Goal: Task Accomplishment & Management: Manage account settings

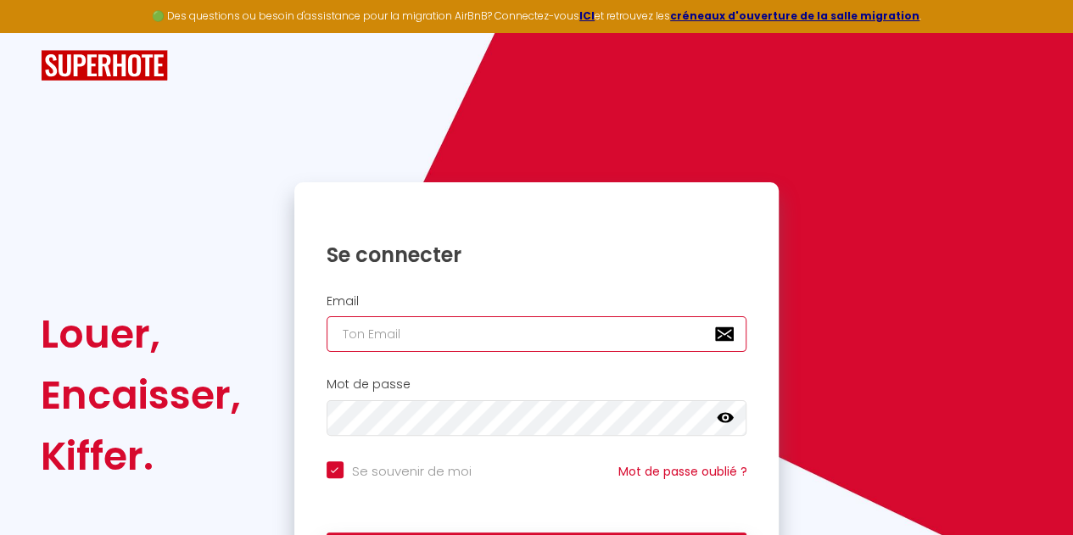
click at [422, 330] on input "email" at bounding box center [537, 334] width 421 height 36
type input "r"
checkbox input "true"
type input "rb"
checkbox input "true"
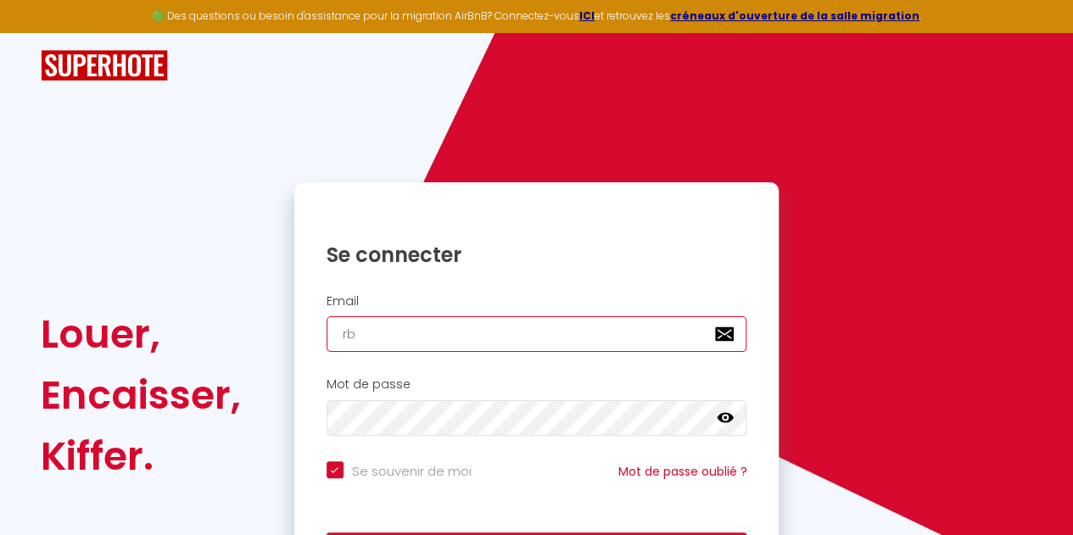
type input "rbo"
checkbox input "true"
type input "rbou"
checkbox input "true"
type input "rboug"
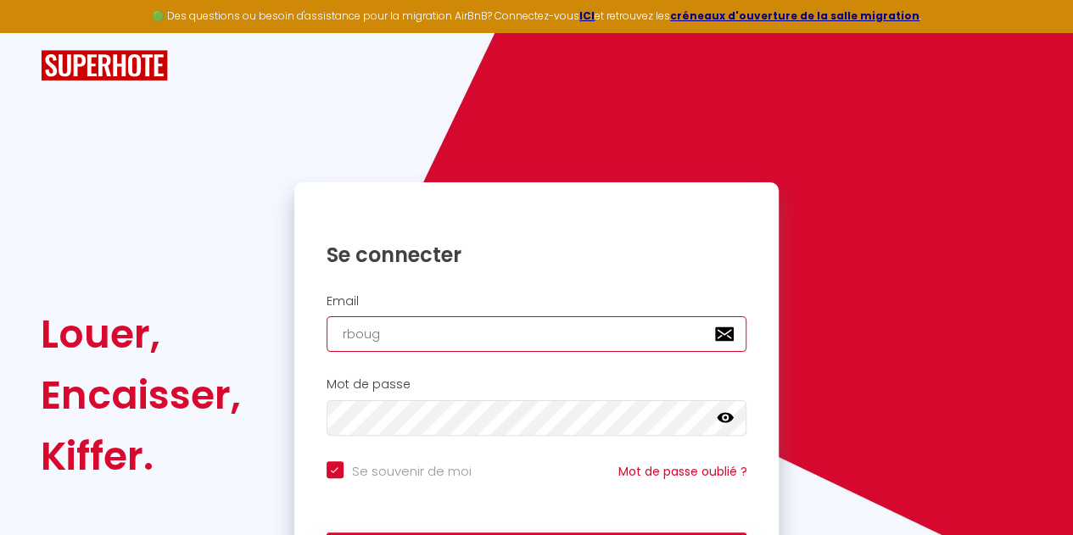
checkbox input "true"
type input "rbouge"
checkbox input "true"
type input "rbouger"
checkbox input "true"
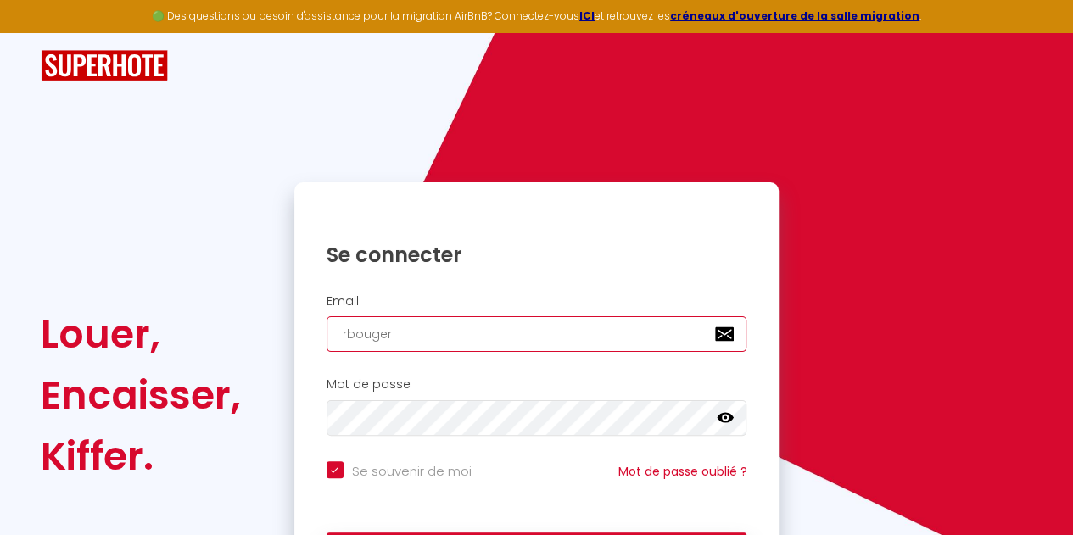
type input "rbouger@"
checkbox input "true"
type input "rbouger@g"
checkbox input "true"
type input "rbouger@gm"
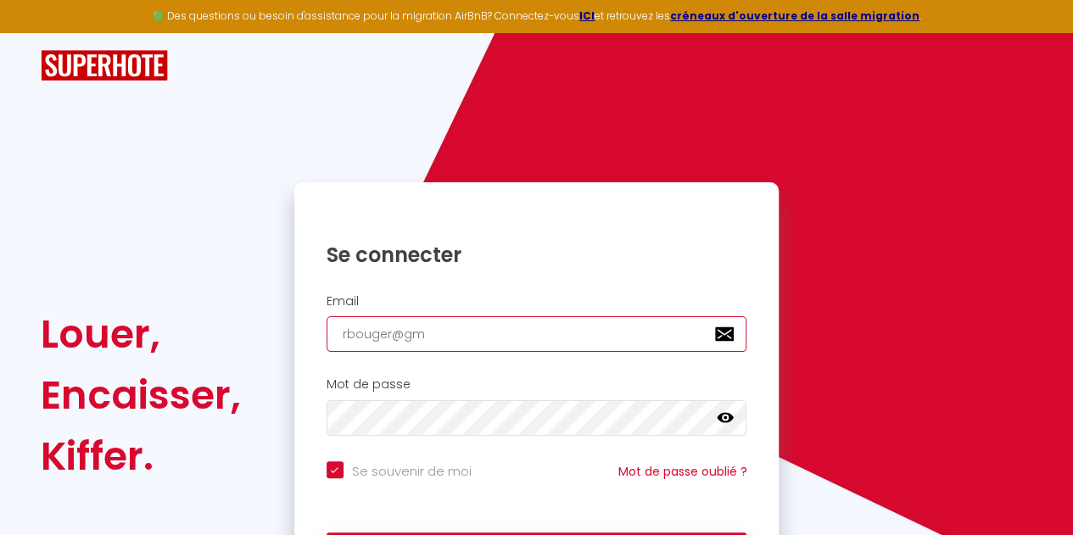
checkbox input "true"
type input "rbouger@gma"
checkbox input "true"
type input "rbouger@gmai"
checkbox input "true"
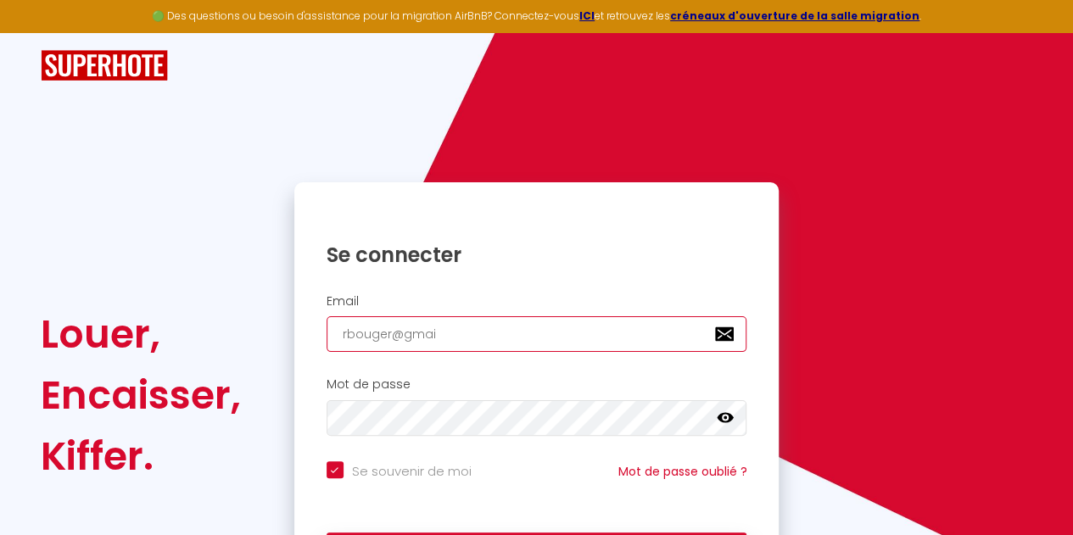
type input "[EMAIL_ADDRESS]"
checkbox input "true"
type input "[EMAIL_ADDRESS]."
checkbox input "true"
type input "rbouger@gmail.c"
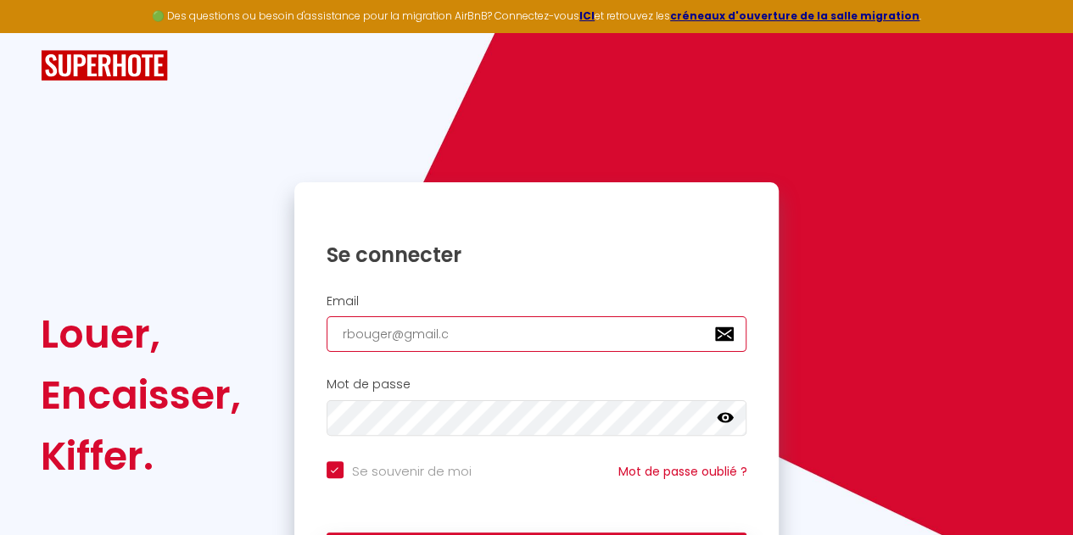
checkbox input "true"
type input "[EMAIL_ADDRESS][DOMAIN_NAME]"
checkbox input "true"
type input "[EMAIL_ADDRESS][DOMAIN_NAME]"
checkbox input "true"
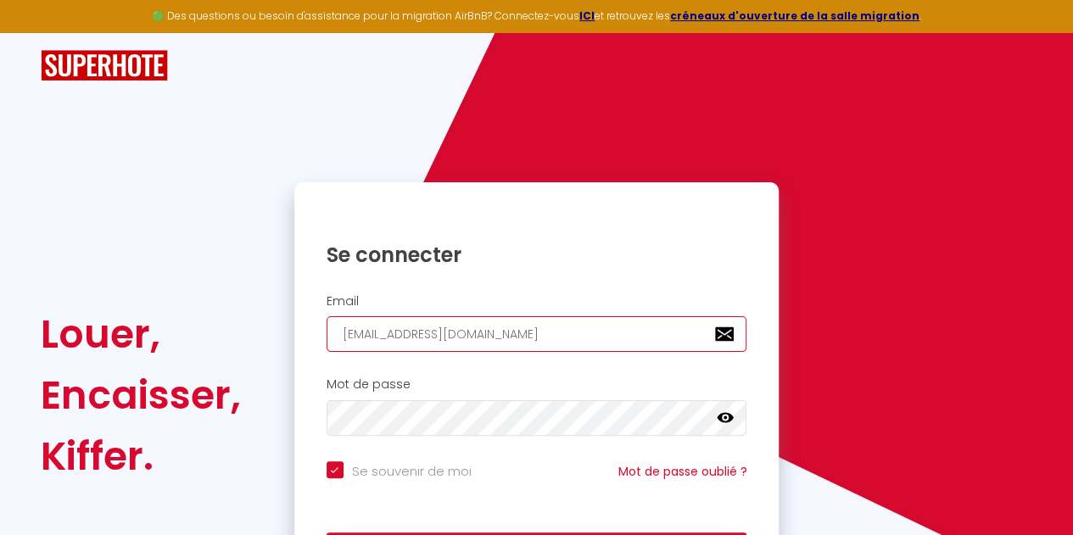
type input "[EMAIL_ADDRESS][DOMAIN_NAME]"
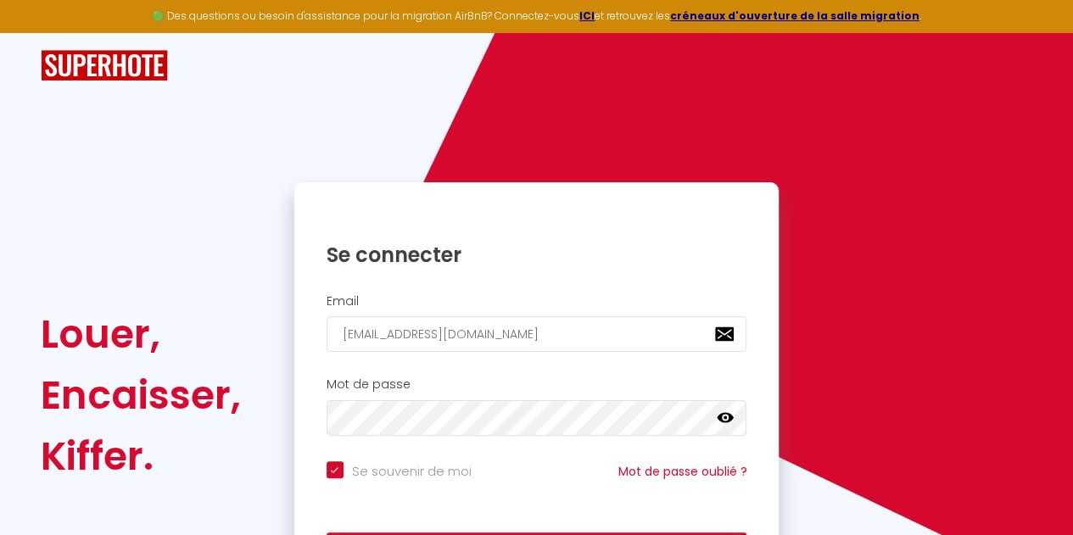
click at [730, 417] on icon at bounding box center [725, 418] width 17 height 10
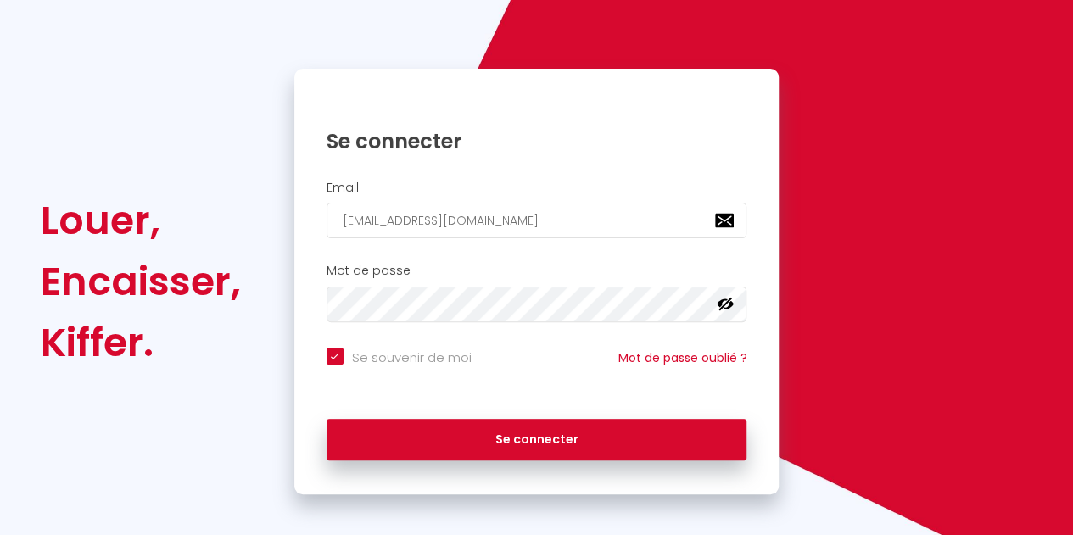
scroll to position [115, 0]
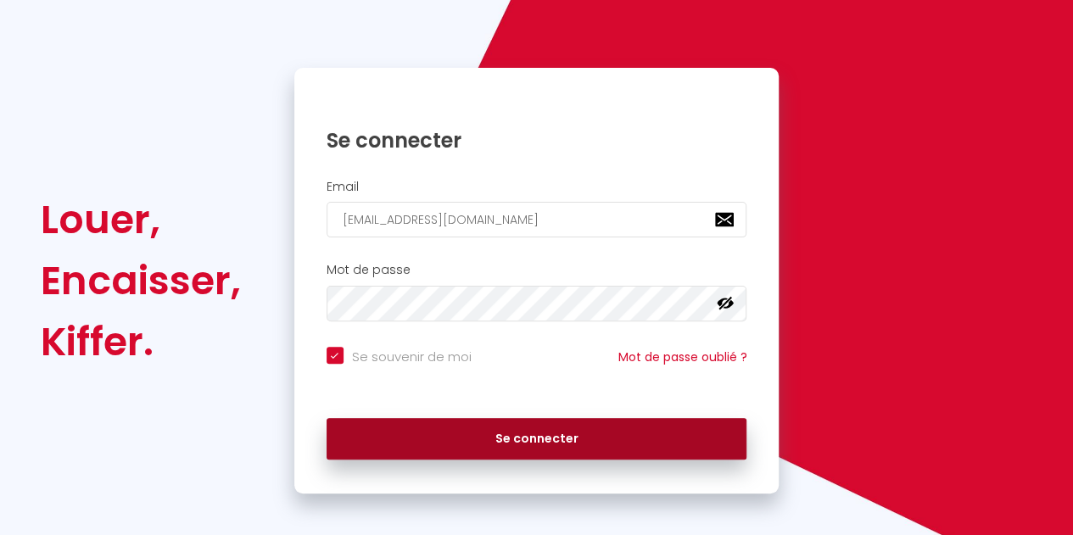
click at [556, 436] on button "Se connecter" at bounding box center [537, 439] width 421 height 42
checkbox input "true"
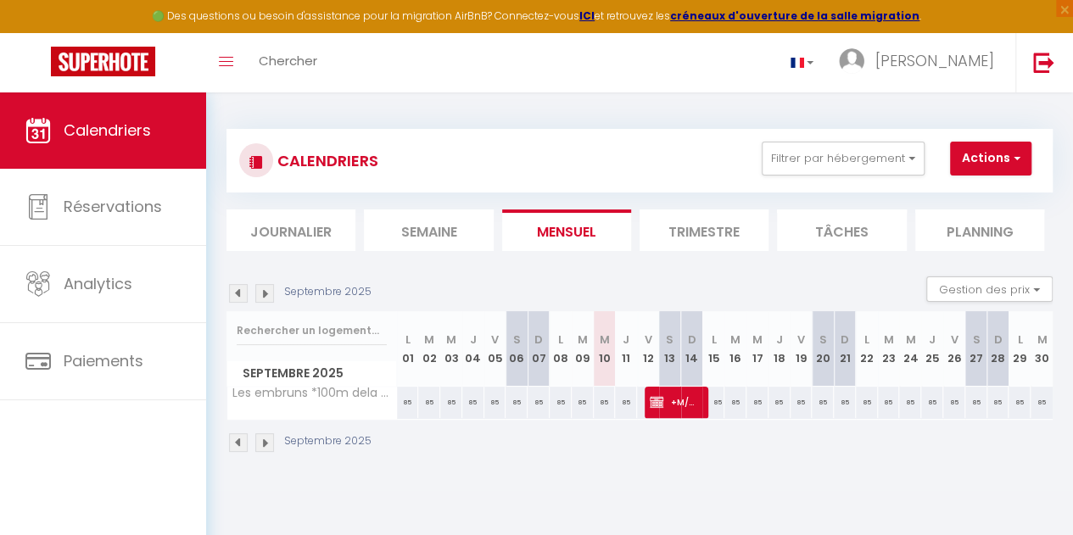
scroll to position [92, 0]
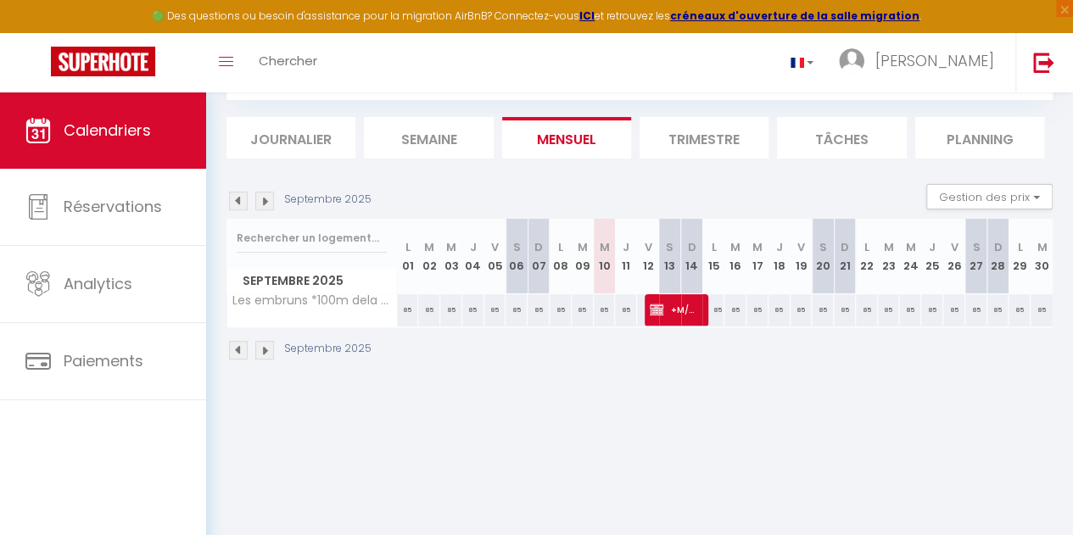
click at [687, 136] on li "Trimestre" at bounding box center [704, 138] width 129 height 42
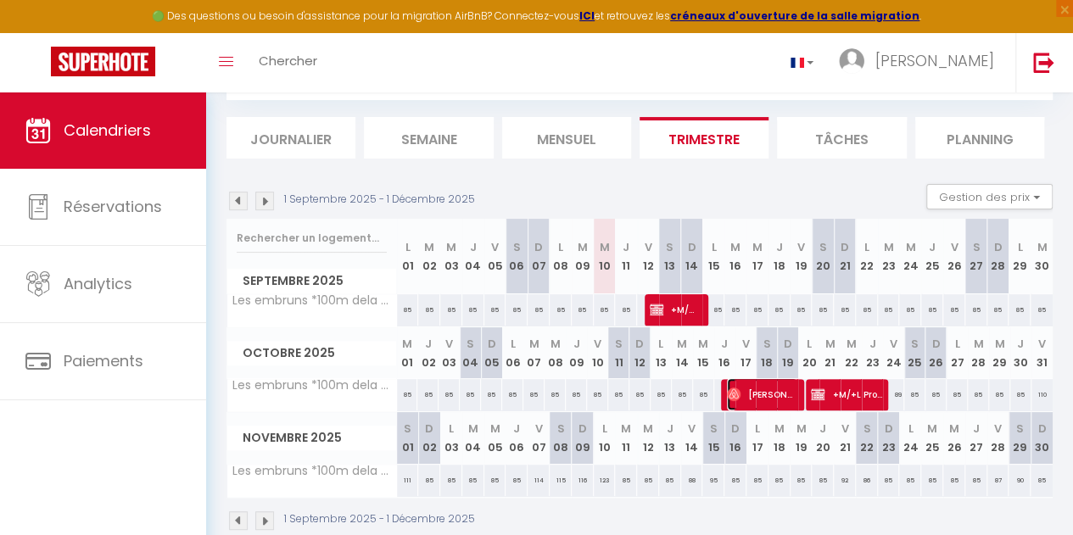
click at [754, 390] on span "[PERSON_NAME]" at bounding box center [762, 394] width 70 height 32
select select "OK"
select select "1"
select select "0"
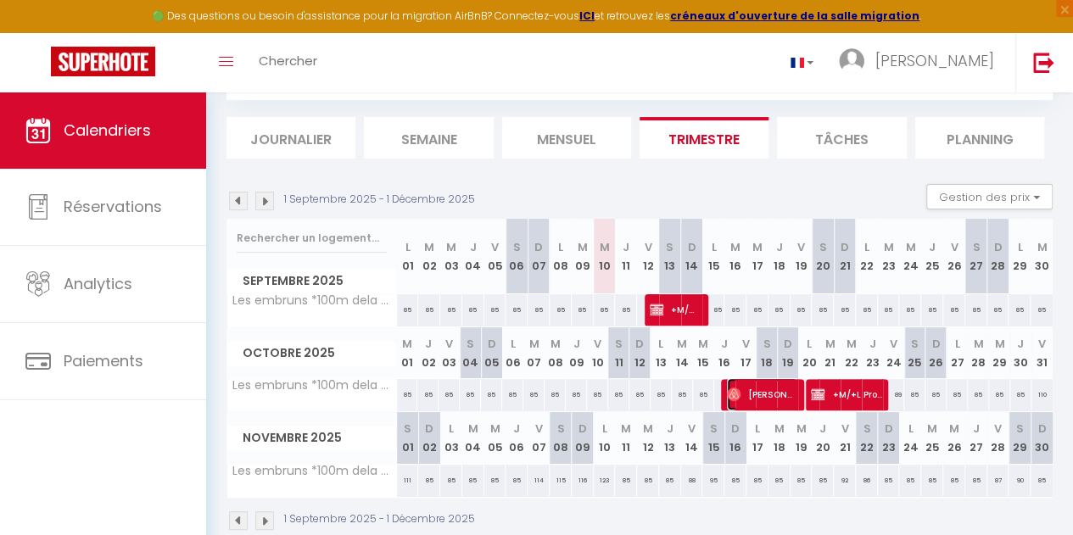
select select "1"
select select
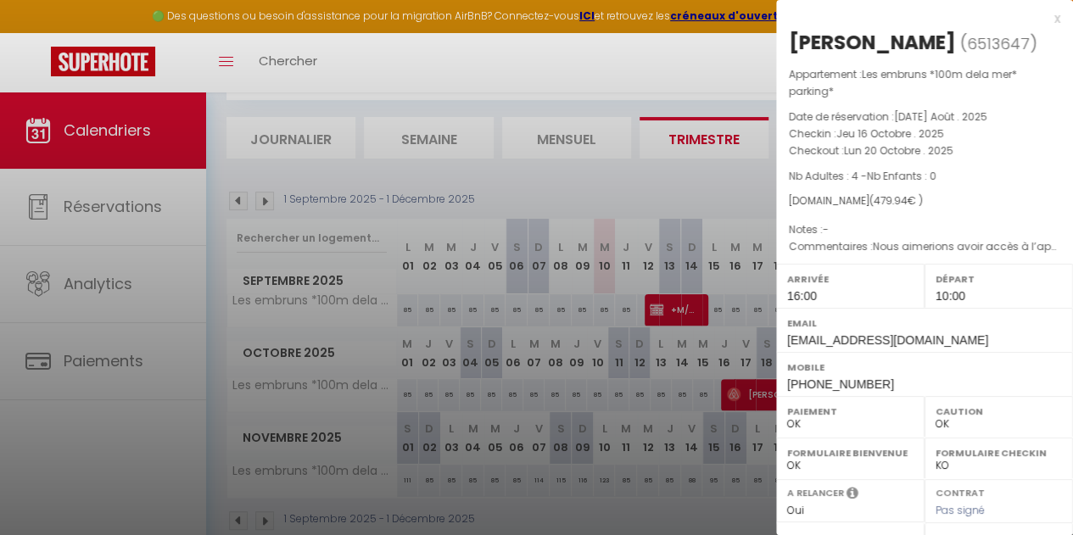
drag, startPoint x: 728, startPoint y: 352, endPoint x: 713, endPoint y: 366, distance: 19.8
click at [713, 366] on div at bounding box center [536, 267] width 1073 height 535
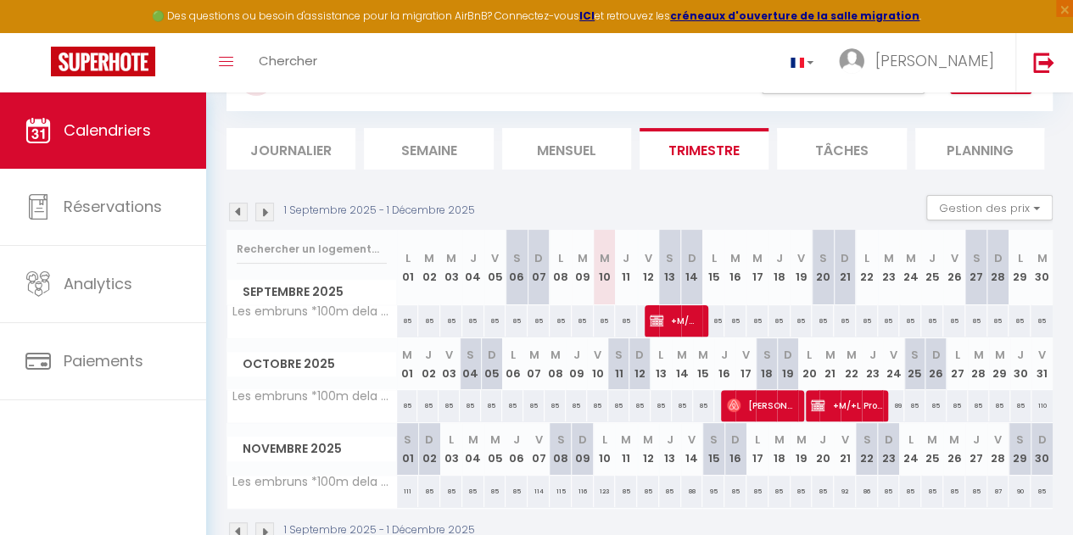
scroll to position [81, 0]
click at [839, 408] on span "+M/+L Propriétaire" at bounding box center [846, 406] width 70 height 32
select select "KO"
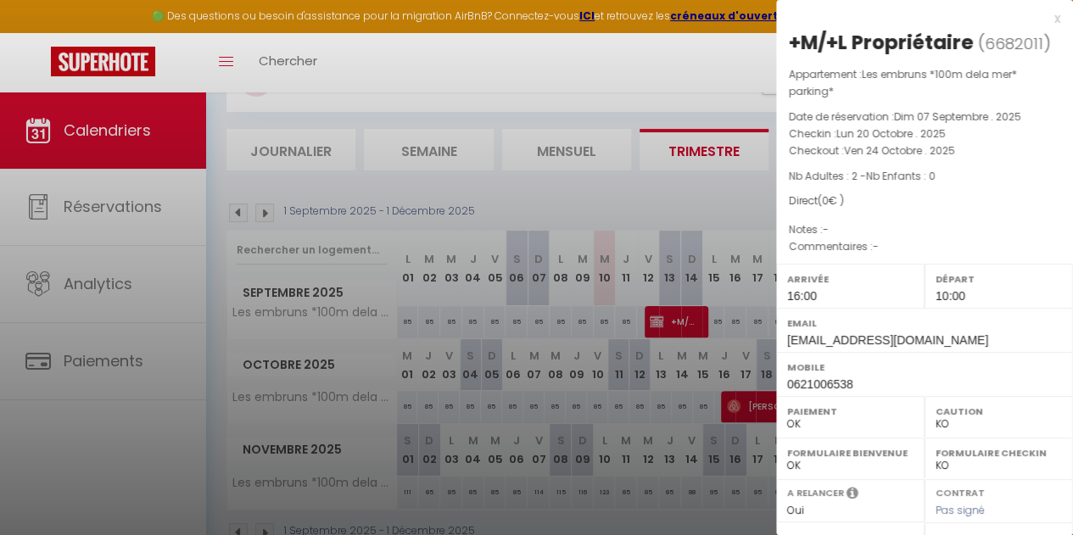
scroll to position [295, 0]
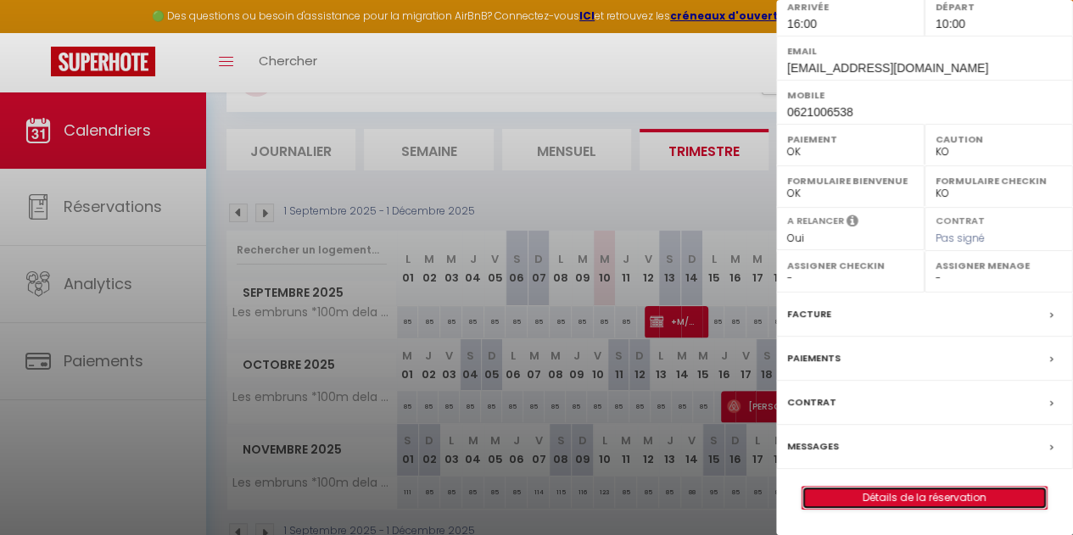
click at [870, 503] on link "Détails de la réservation" at bounding box center [925, 498] width 244 height 22
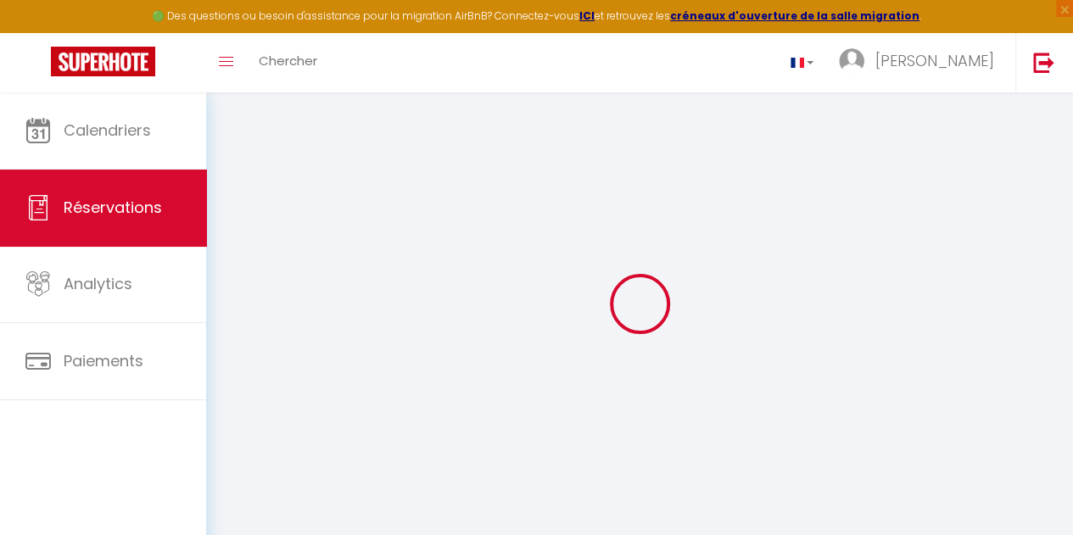
type input "+M/+L"
type input "Propriétaire"
type input "[EMAIL_ADDRESS][DOMAIN_NAME]"
type input "0621006538"
select select "FR"
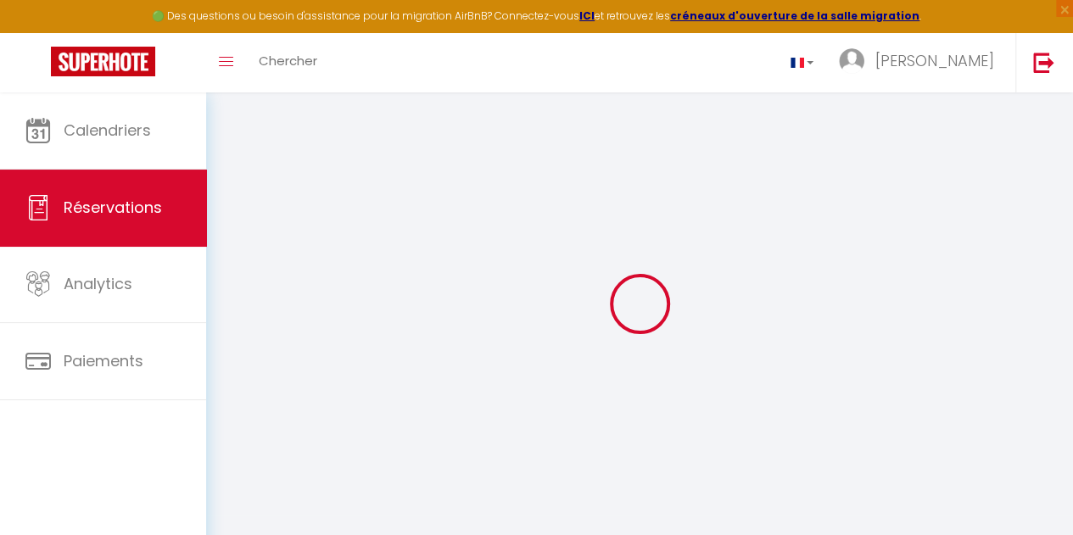
select select "37103"
select select "1"
type input "Lun 20 Octobre 2025"
select select
type input "Ven 24 Octobre 2025"
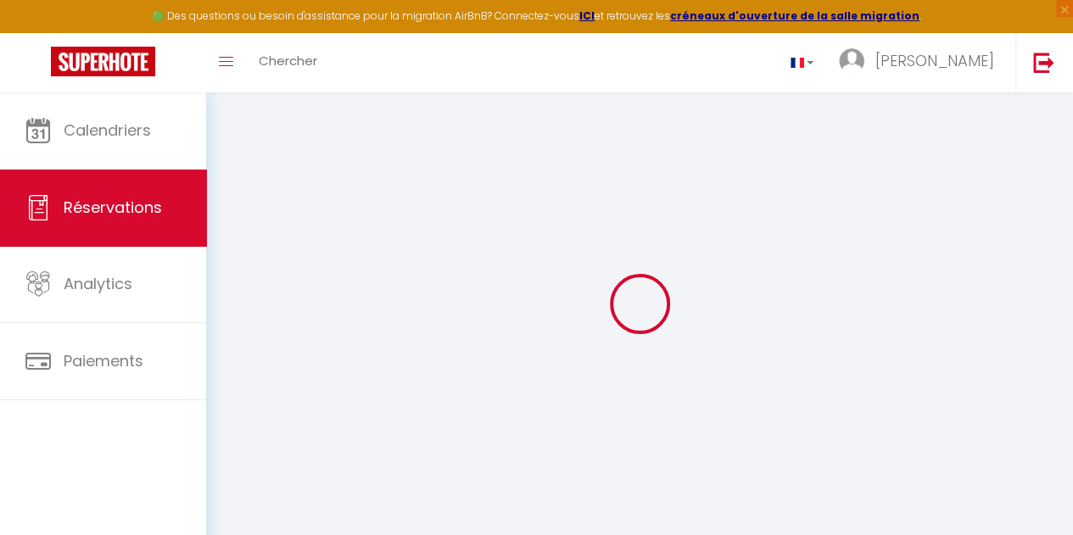
select select
type input "2"
select select "12"
select select
checkbox input "false"
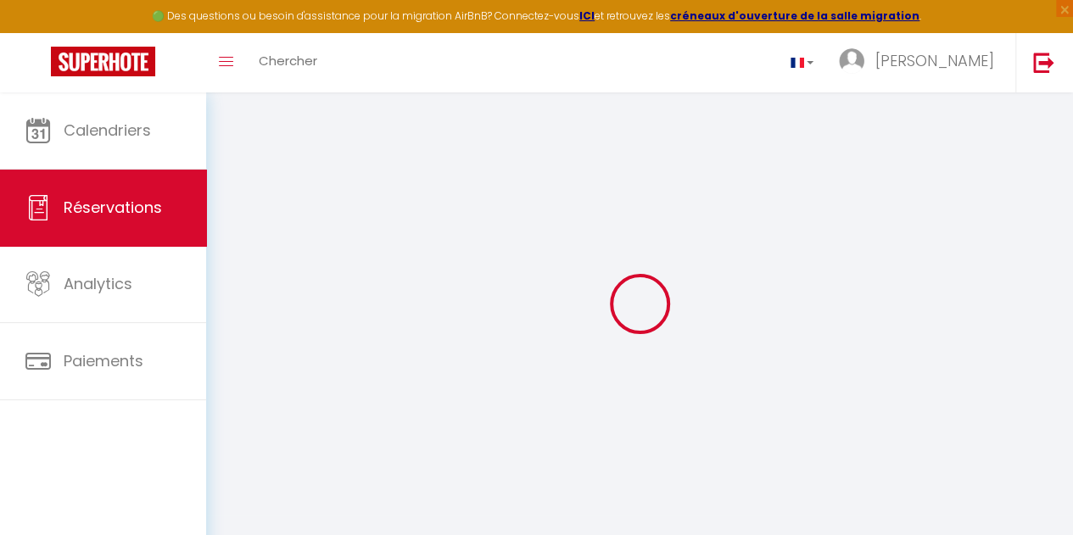
type input "50"
type input "60"
type input "0"
select select
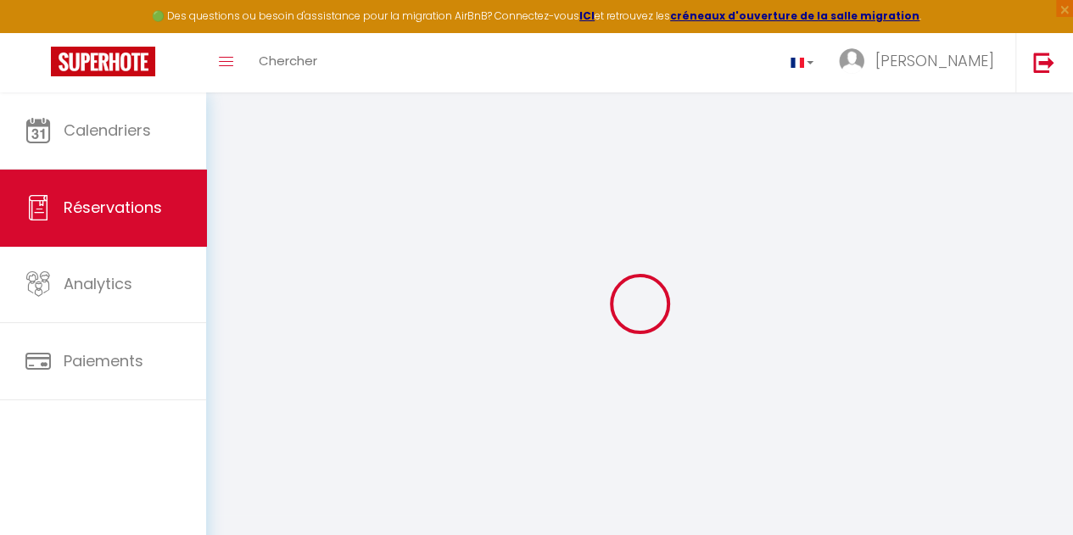
select select "14"
checkbox input "false"
select select
checkbox input "false"
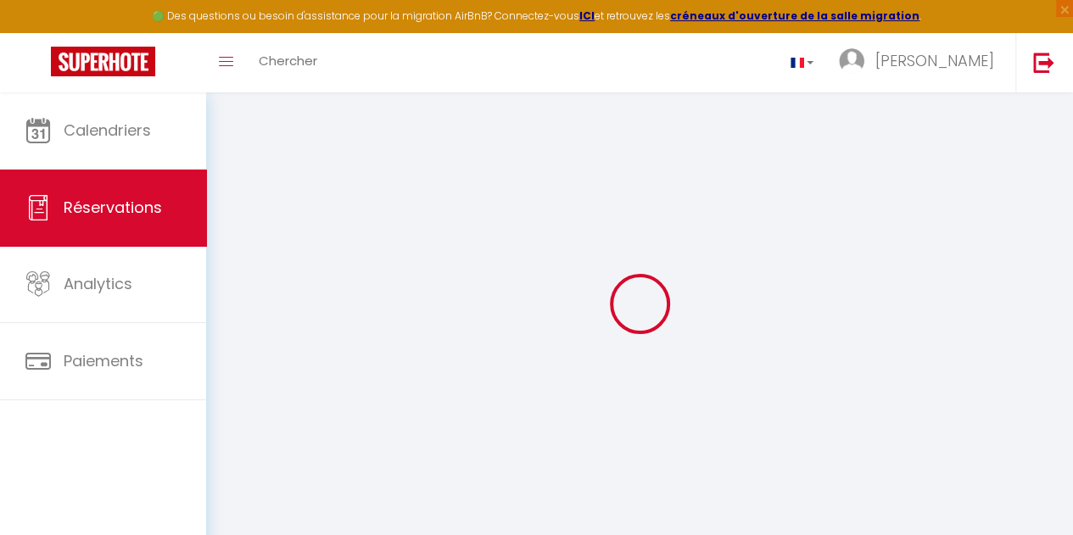
select select
checkbox input "false"
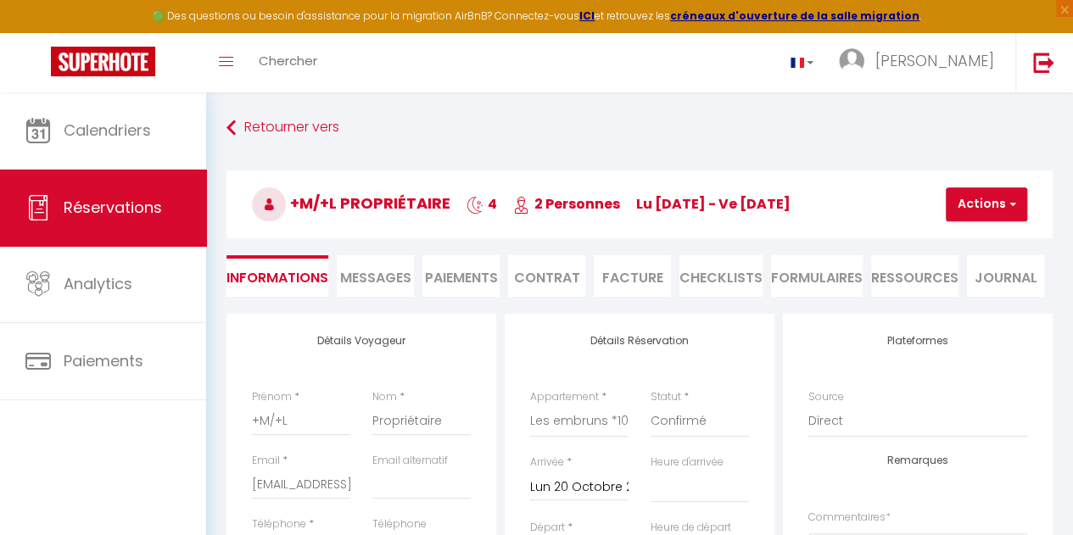
select select
checkbox input "false"
select select
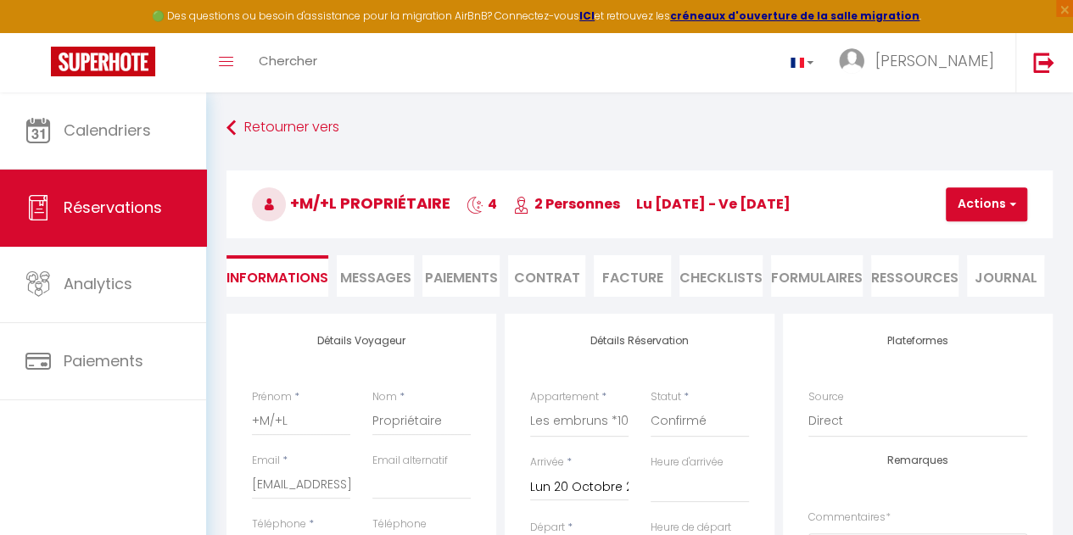
checkbox input "false"
select select "16:00"
select select "10:00"
click at [976, 207] on button "Actions" at bounding box center [986, 204] width 81 height 34
click at [983, 258] on link "Dupliquer" at bounding box center [1001, 264] width 134 height 22
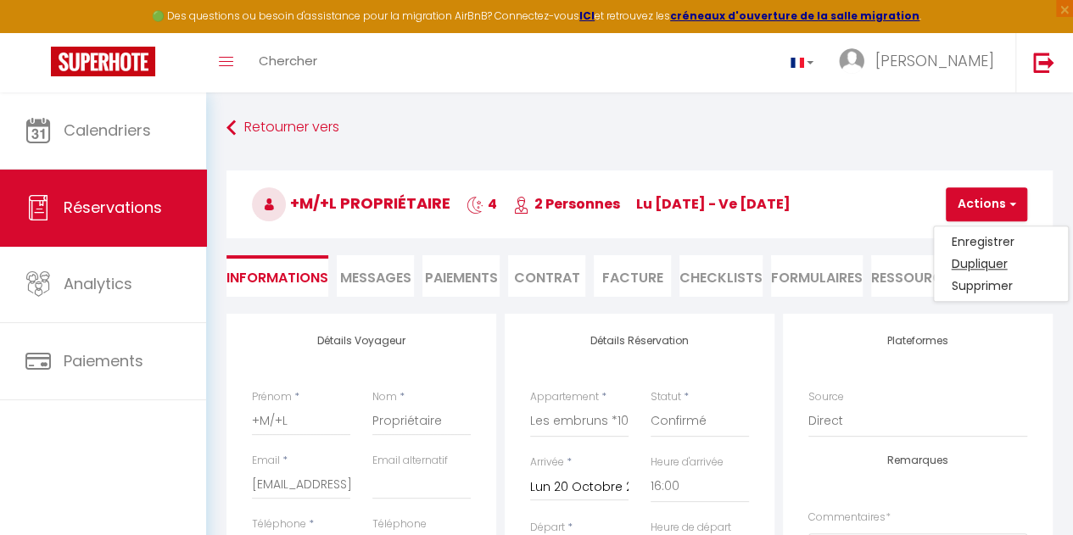
select select
checkbox input "false"
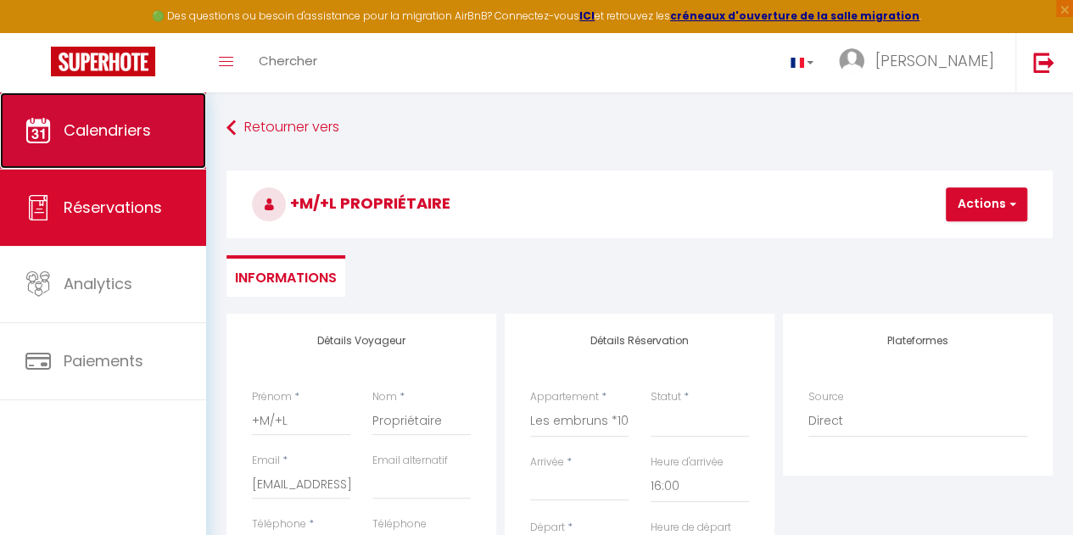
click at [149, 120] on span "Calendriers" at bounding box center [107, 130] width 87 height 21
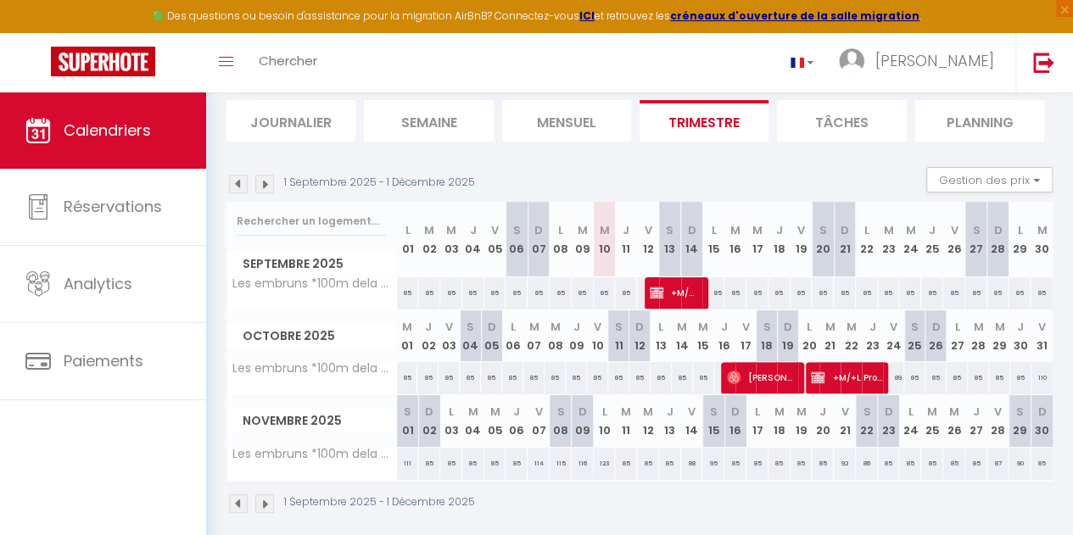
scroll to position [120, 0]
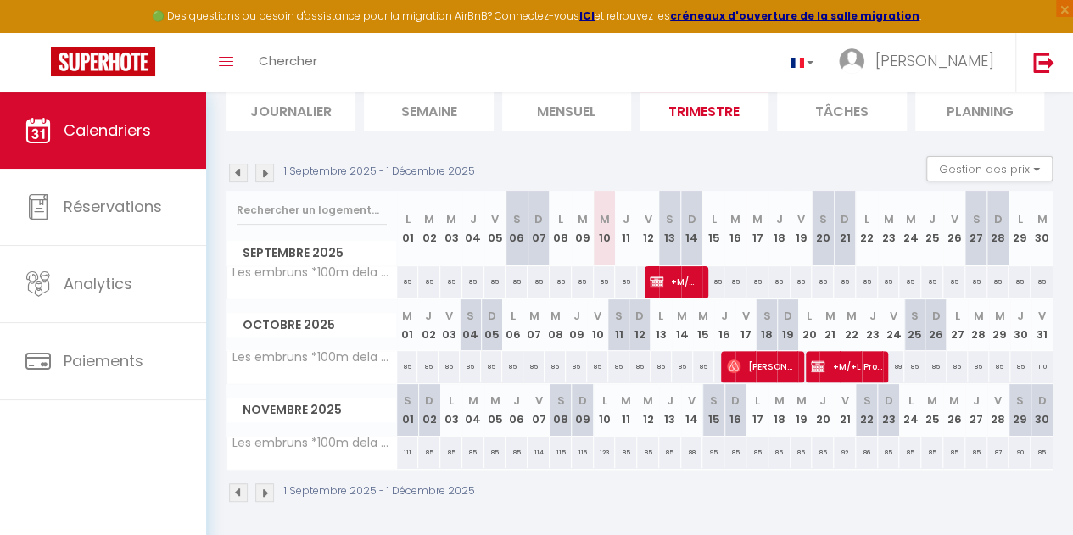
click at [641, 366] on div "85" at bounding box center [639, 366] width 21 height 31
click at [633, 351] on div "85" at bounding box center [639, 366] width 21 height 31
click at [634, 365] on div "85" at bounding box center [639, 366] width 21 height 31
click at [848, 126] on li "Tâches" at bounding box center [841, 110] width 129 height 42
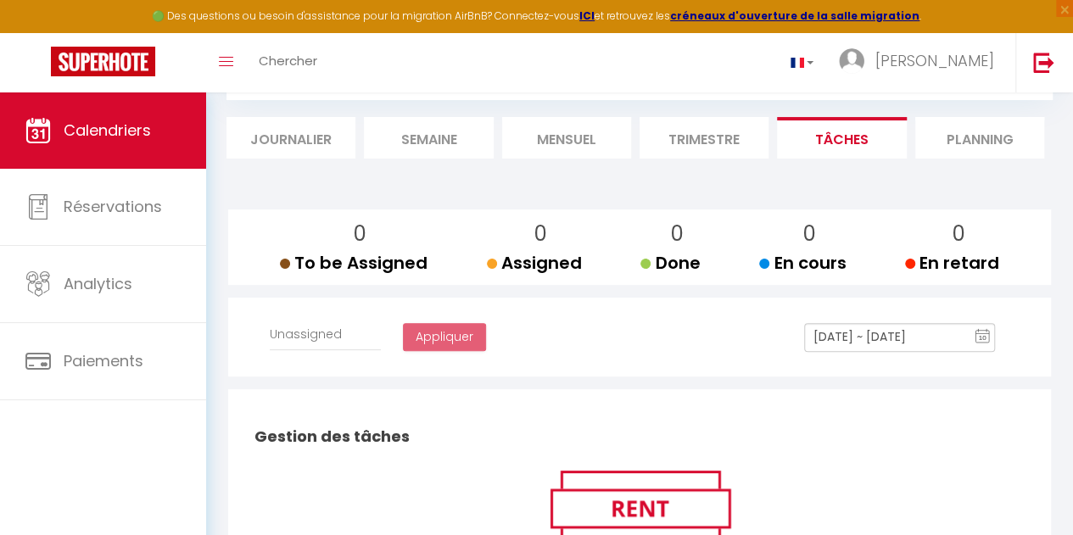
scroll to position [120, 0]
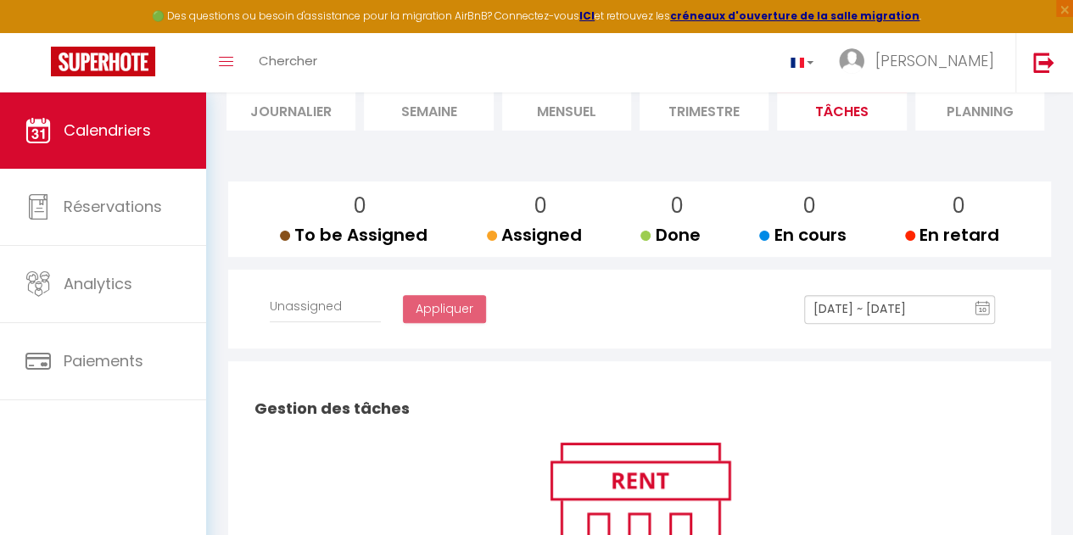
select select
click at [974, 115] on li "Planning" at bounding box center [979, 110] width 129 height 42
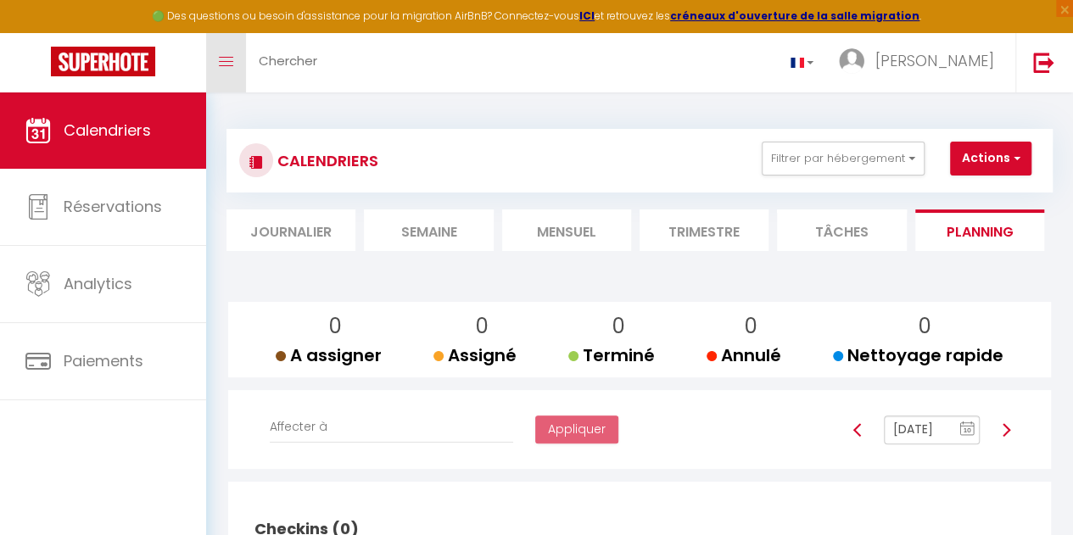
click at [229, 57] on icon "Toggle menubar" at bounding box center [226, 62] width 14 height 10
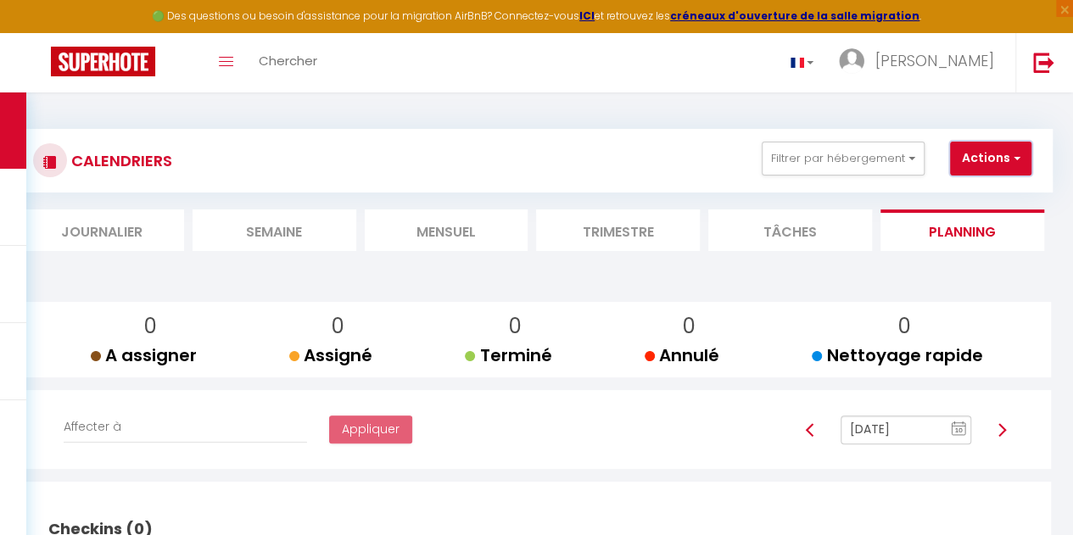
click at [972, 160] on button "Actions" at bounding box center [990, 159] width 81 height 34
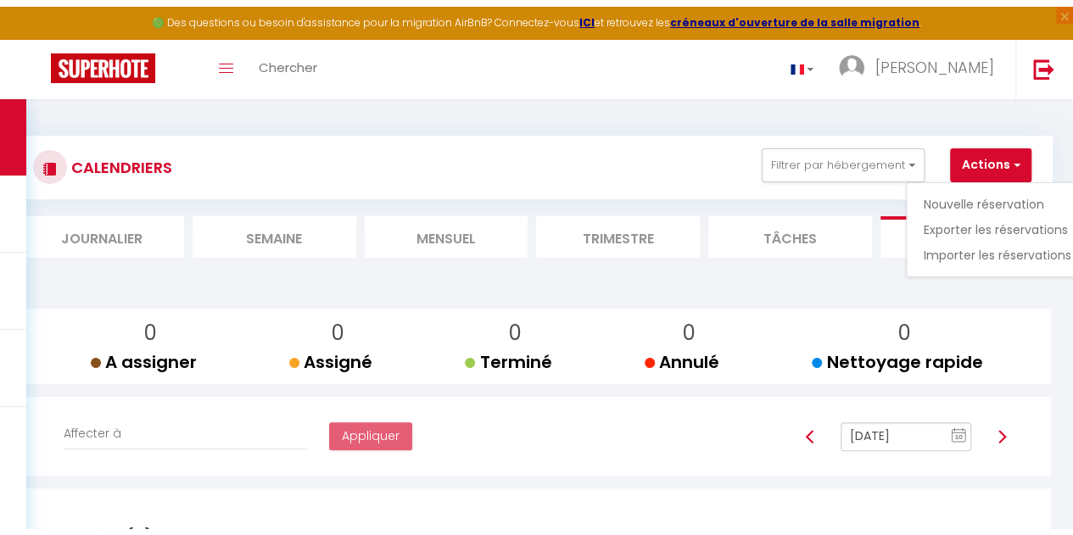
scroll to position [92, 0]
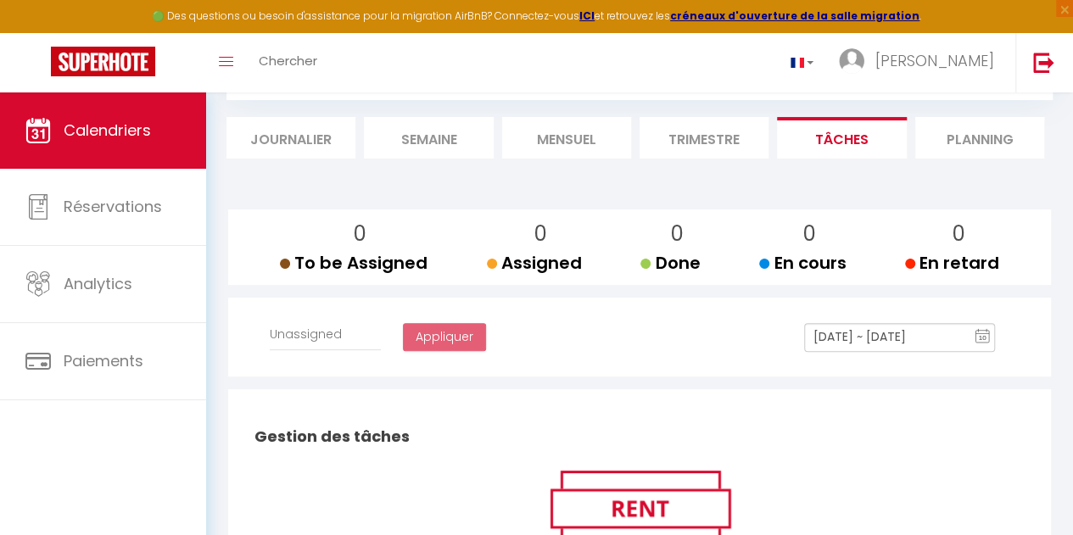
select select
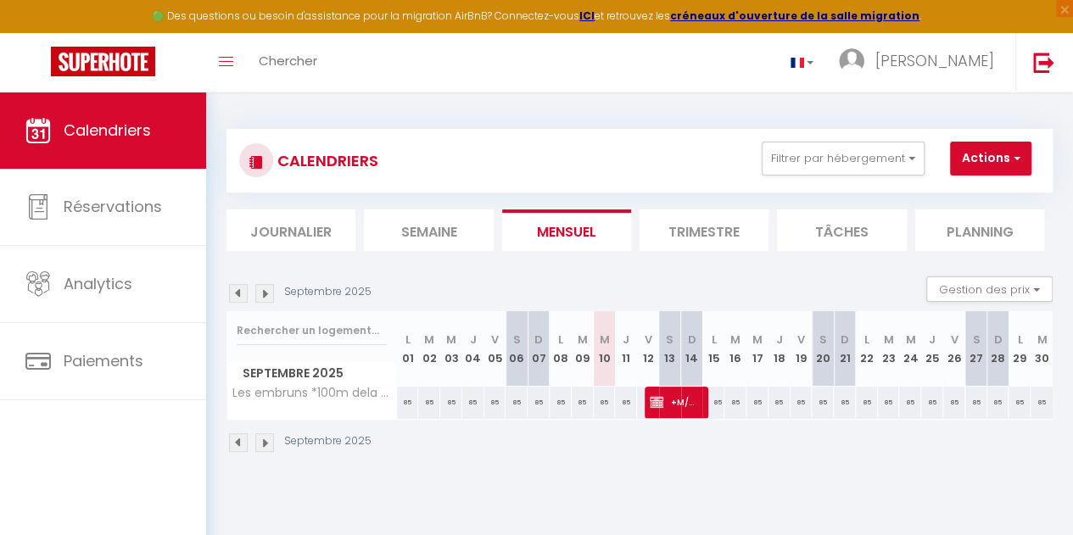
click at [715, 227] on li "Trimestre" at bounding box center [704, 231] width 129 height 42
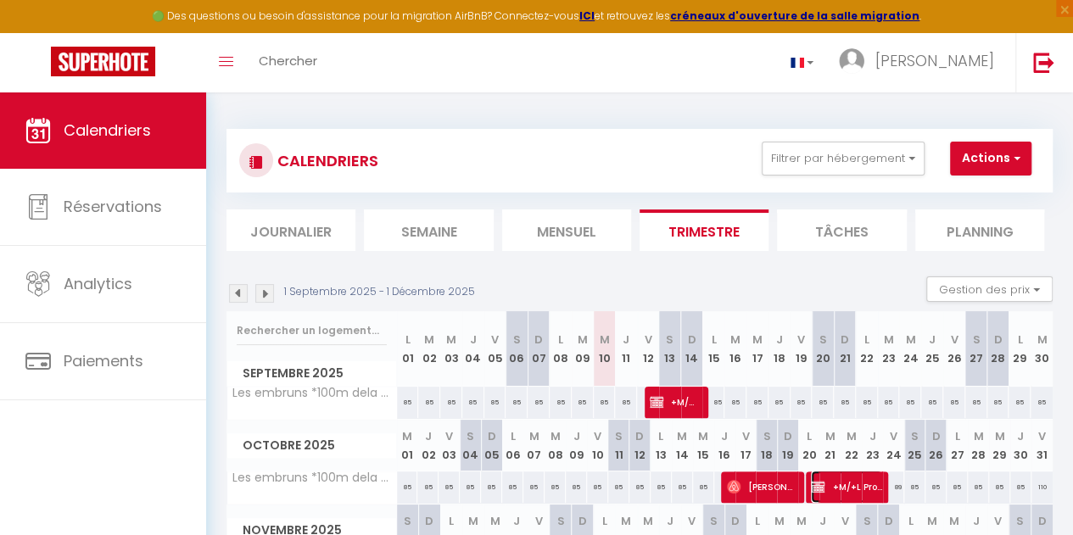
drag, startPoint x: 846, startPoint y: 479, endPoint x: 830, endPoint y: 495, distance: 22.2
drag, startPoint x: 830, startPoint y: 495, endPoint x: 820, endPoint y: 492, distance: 9.7
drag, startPoint x: 820, startPoint y: 492, endPoint x: 981, endPoint y: 171, distance: 359.3
click at [981, 171] on button "Actions" at bounding box center [990, 159] width 81 height 34
click at [833, 483] on span "+M/+L Propriétaire" at bounding box center [846, 487] width 70 height 32
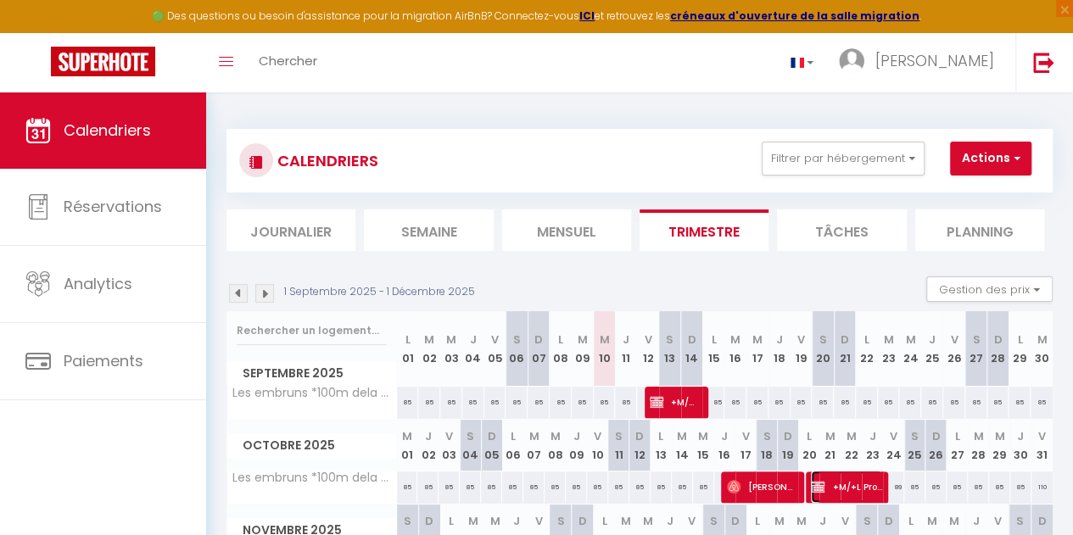
select select "OK"
select select "KO"
select select "0"
select select "1"
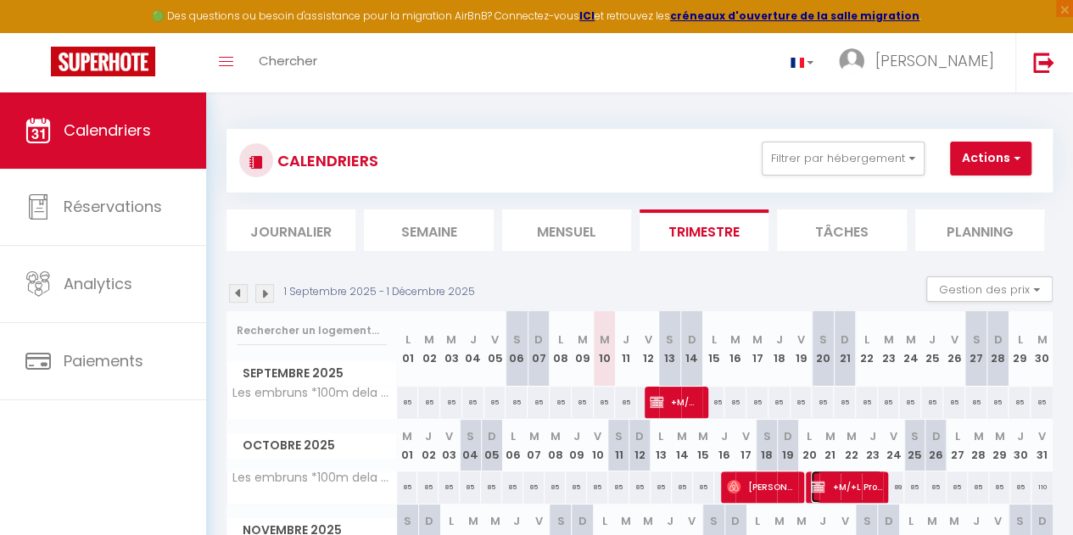
select select
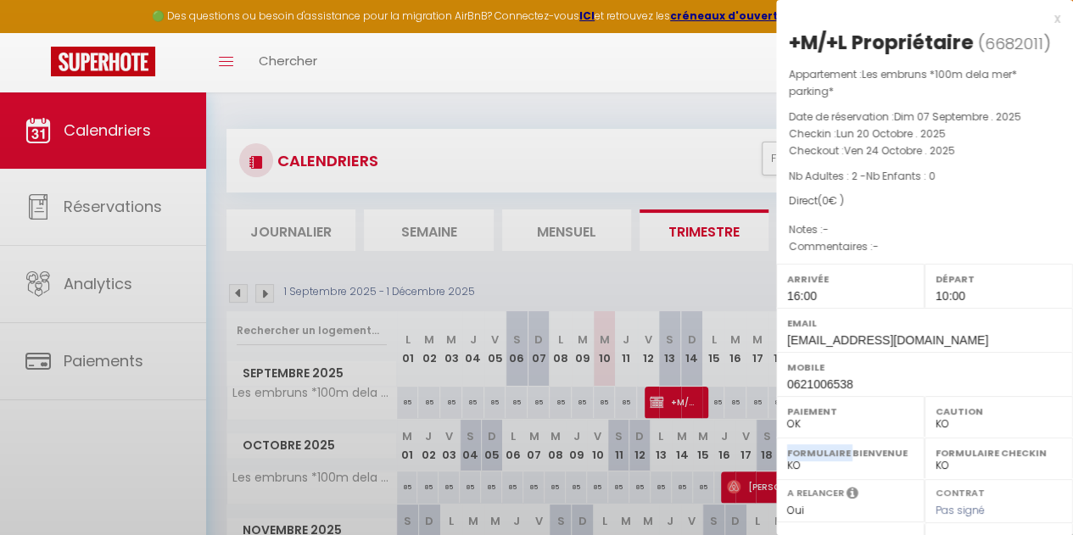
click at [833, 462] on label "Formulaire Bienvenue" at bounding box center [850, 453] width 126 height 17
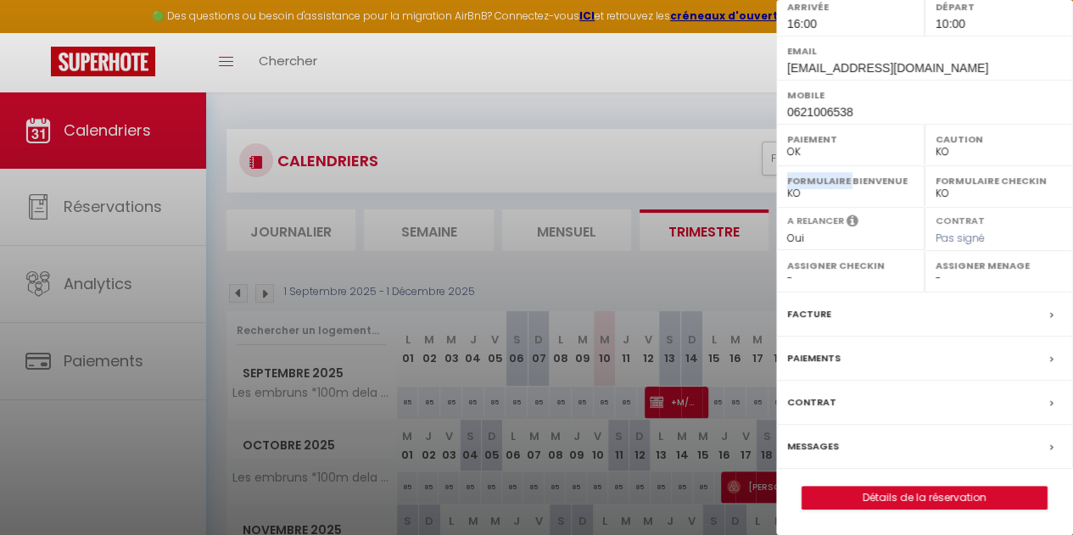
scroll to position [135, 0]
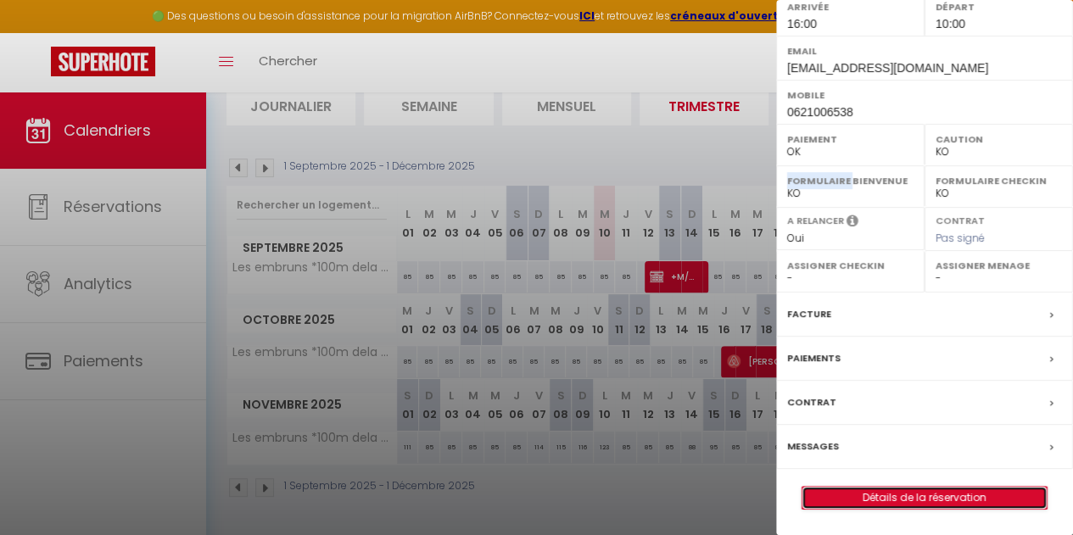
click at [890, 496] on link "Détails de la réservation" at bounding box center [925, 498] width 244 height 22
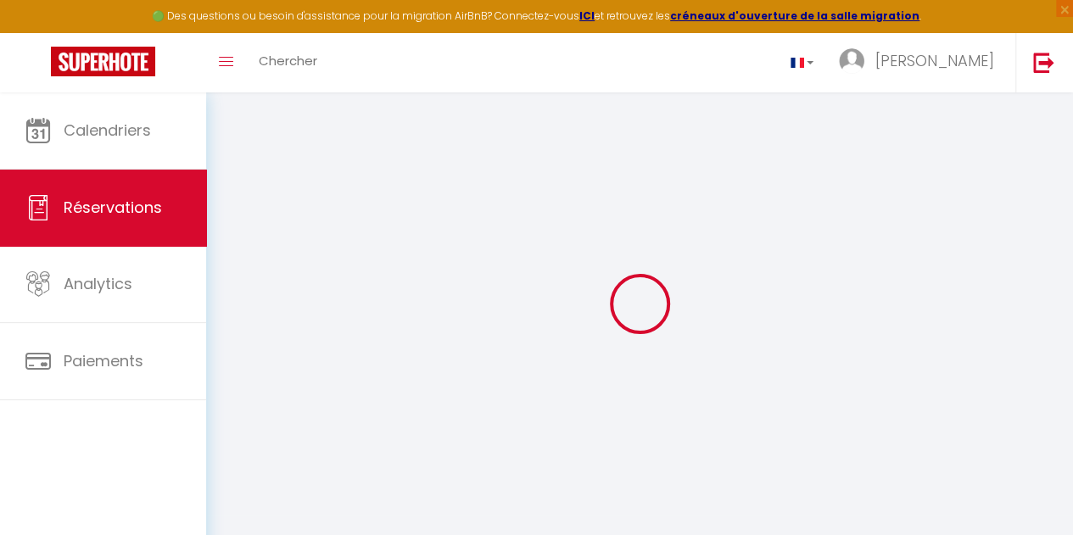
type input "+M/+L"
type input "Propriétaire"
type input "[EMAIL_ADDRESS][DOMAIN_NAME]"
type input "0621006538"
select select "FR"
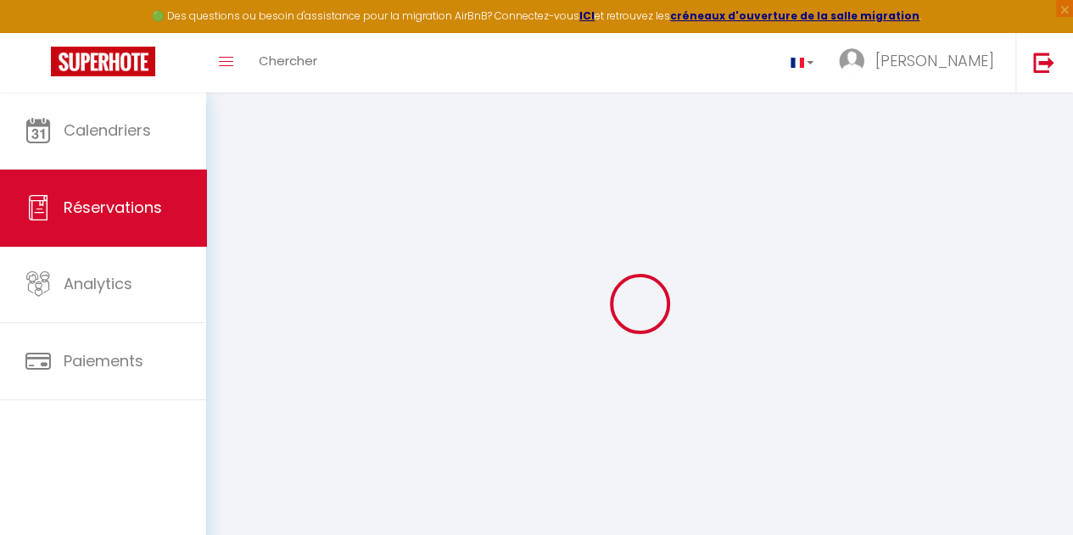
select select "37103"
select select "1"
type input "Lun 20 Octobre 2025"
select select
type input "Ven 24 Octobre 2025"
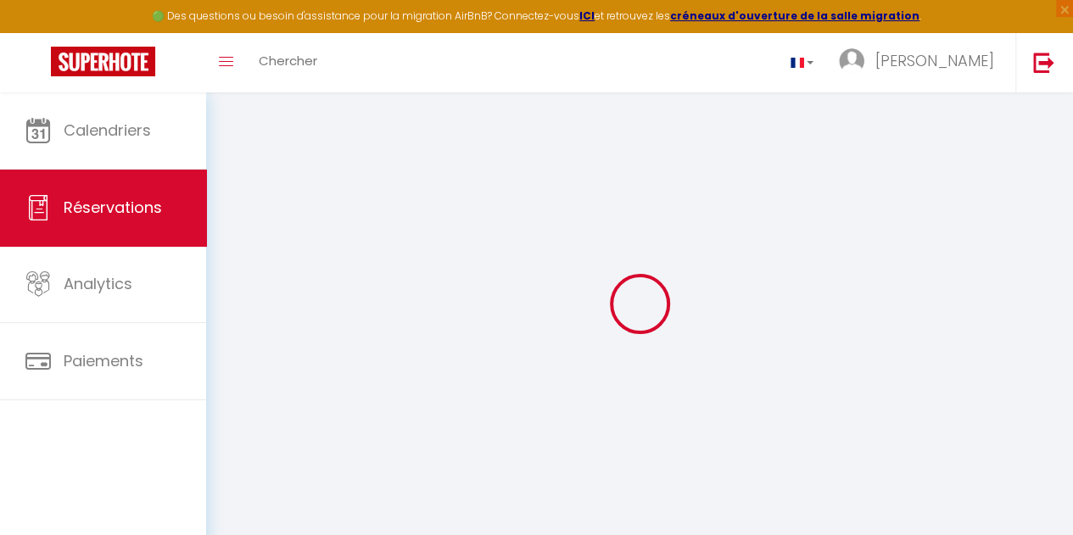
select select
type input "2"
select select "12"
select select
checkbox input "false"
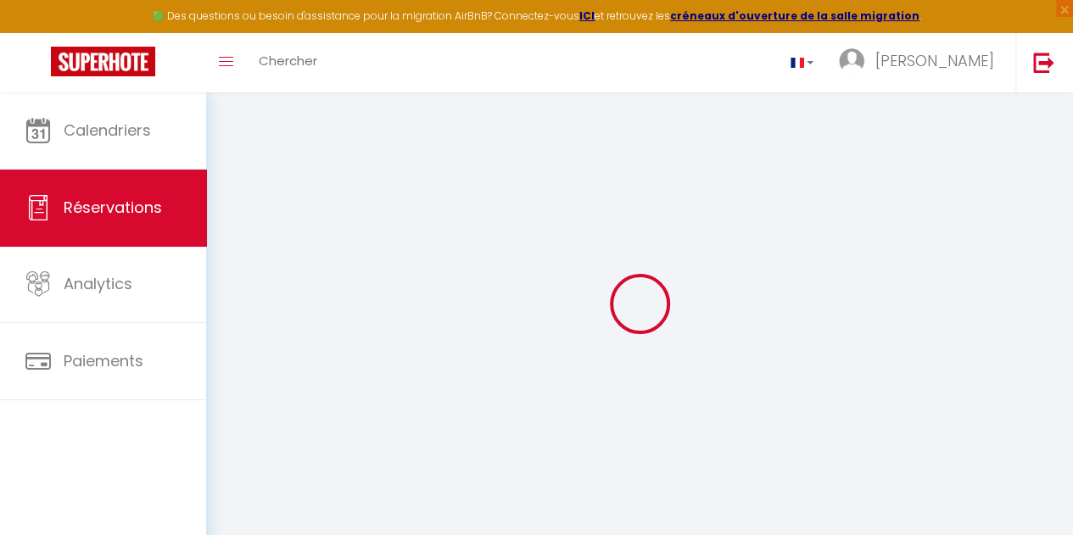
type input "50"
type input "60"
type input "0"
select select
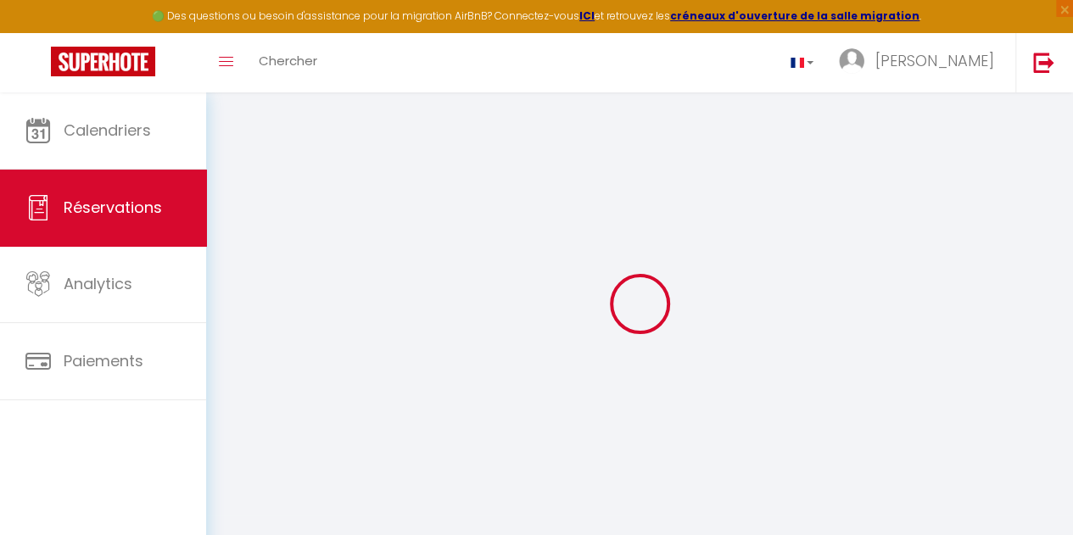
select select "14"
checkbox input "false"
select select
checkbox input "false"
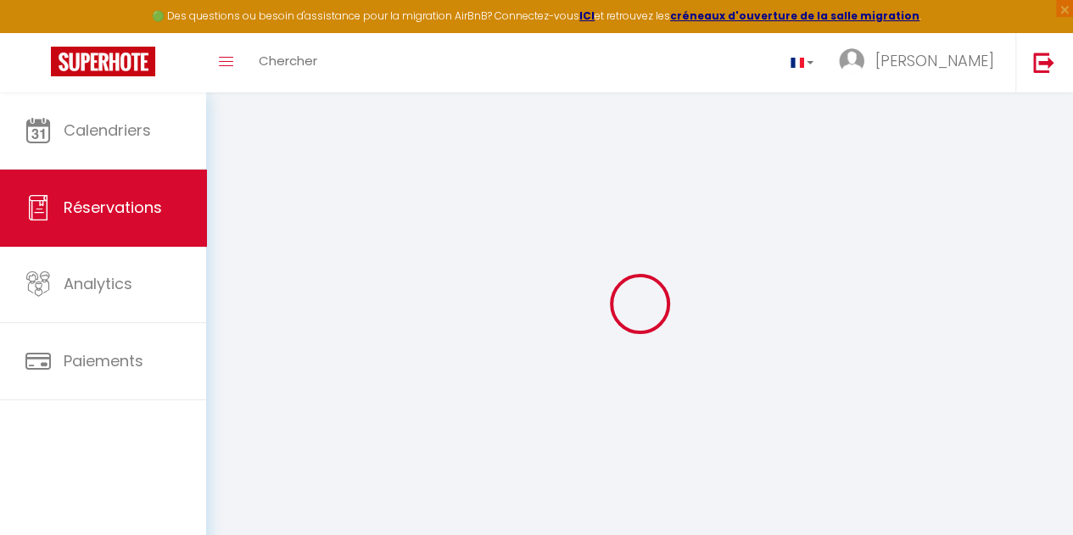
select select
checkbox input "false"
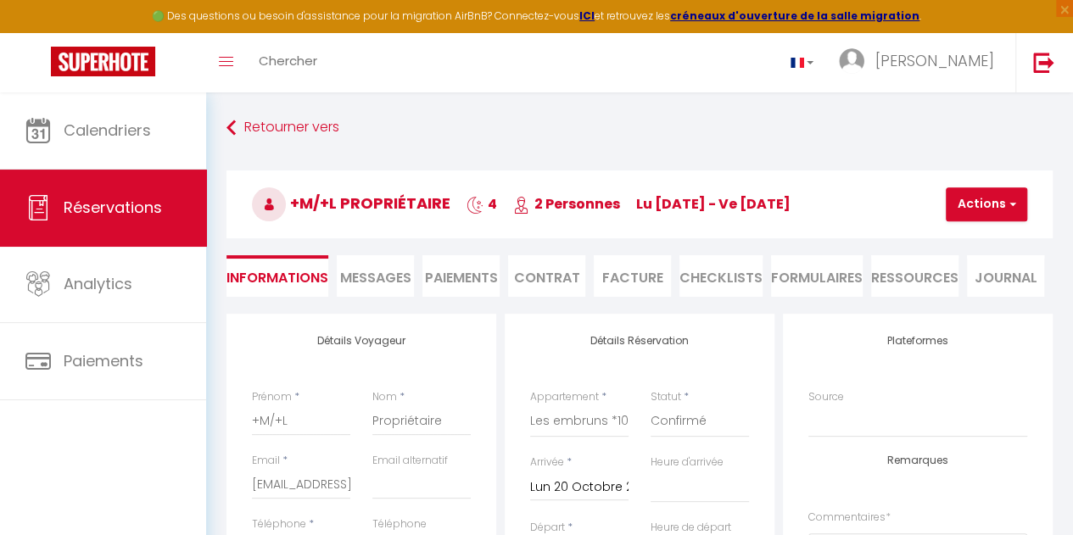
select select
checkbox input "false"
select select
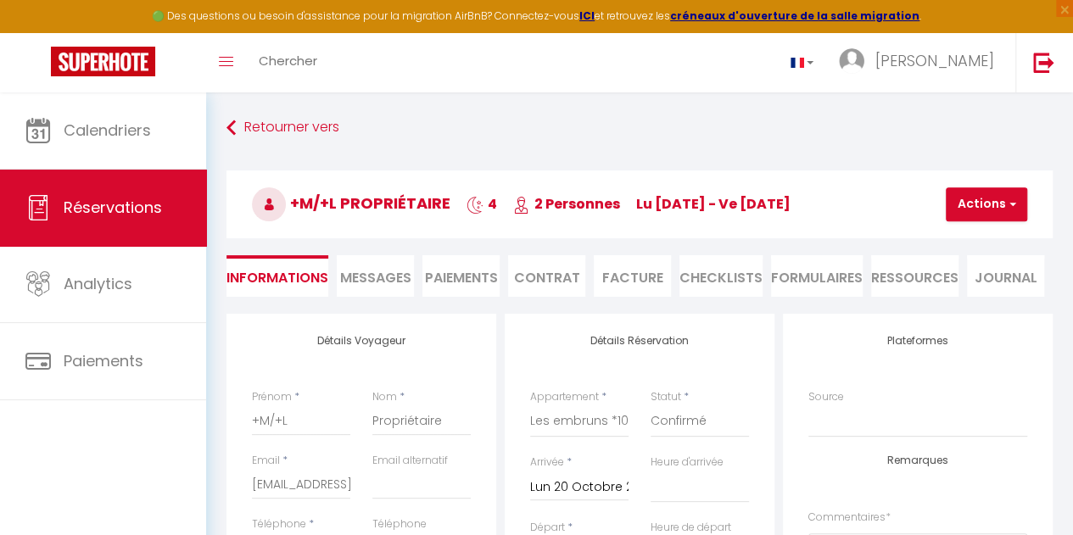
checkbox input "false"
select select "16:00"
select select "10:00"
click at [971, 201] on button "Actions" at bounding box center [986, 204] width 81 height 34
click at [979, 284] on link "Supprimer" at bounding box center [1001, 286] width 134 height 22
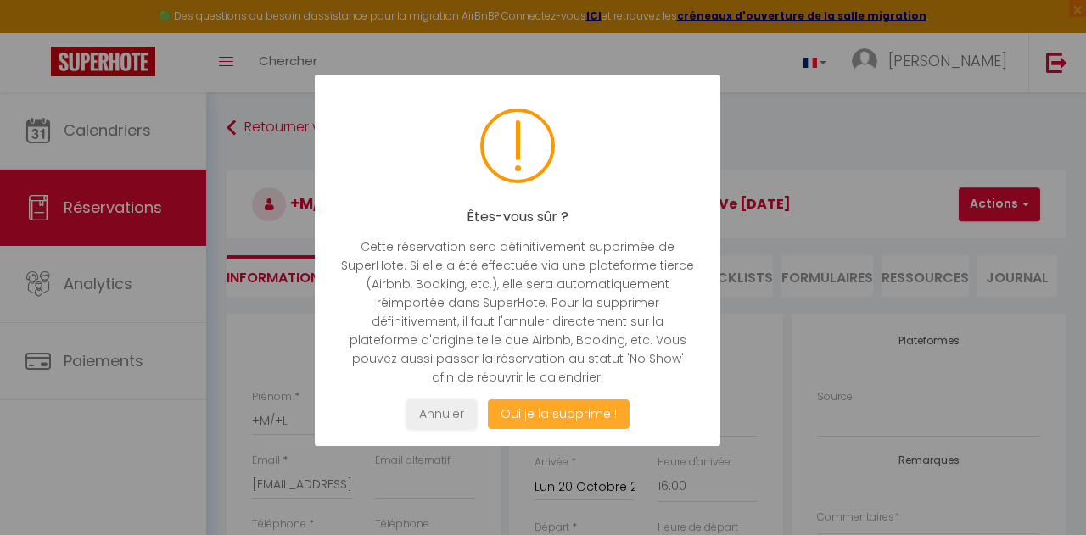
click at [564, 417] on button "Oui je la supprime !" at bounding box center [559, 415] width 142 height 30
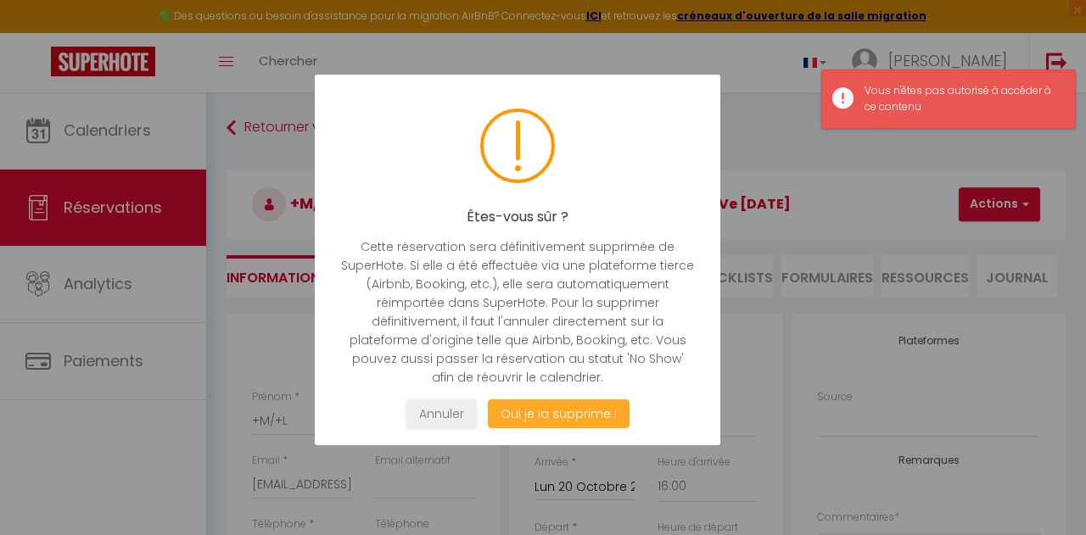
click at [562, 417] on button "Oui je la supprime !" at bounding box center [559, 415] width 142 height 30
click at [982, 359] on div at bounding box center [543, 267] width 1086 height 535
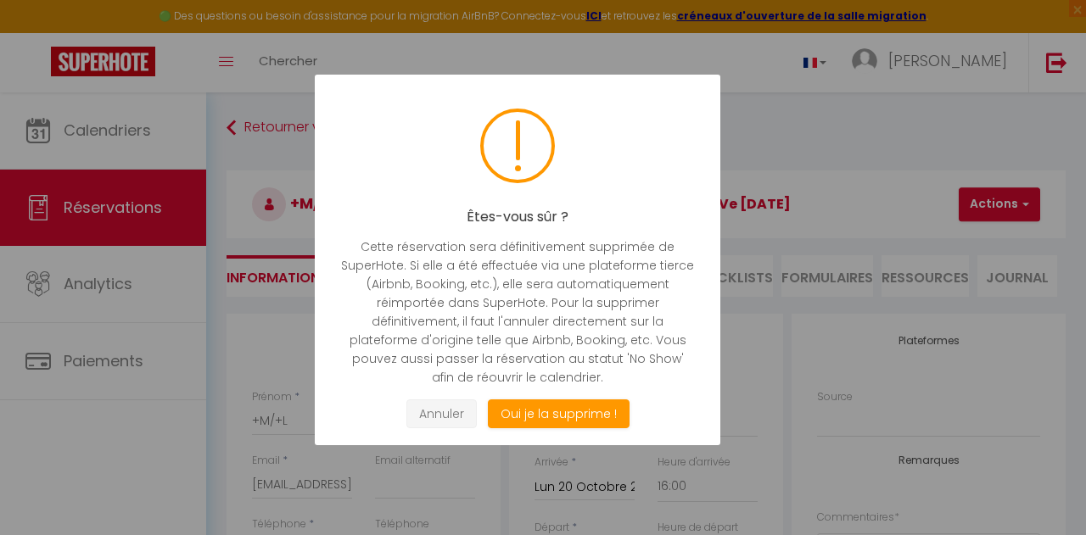
click at [435, 407] on button "Annuler" at bounding box center [441, 415] width 70 height 30
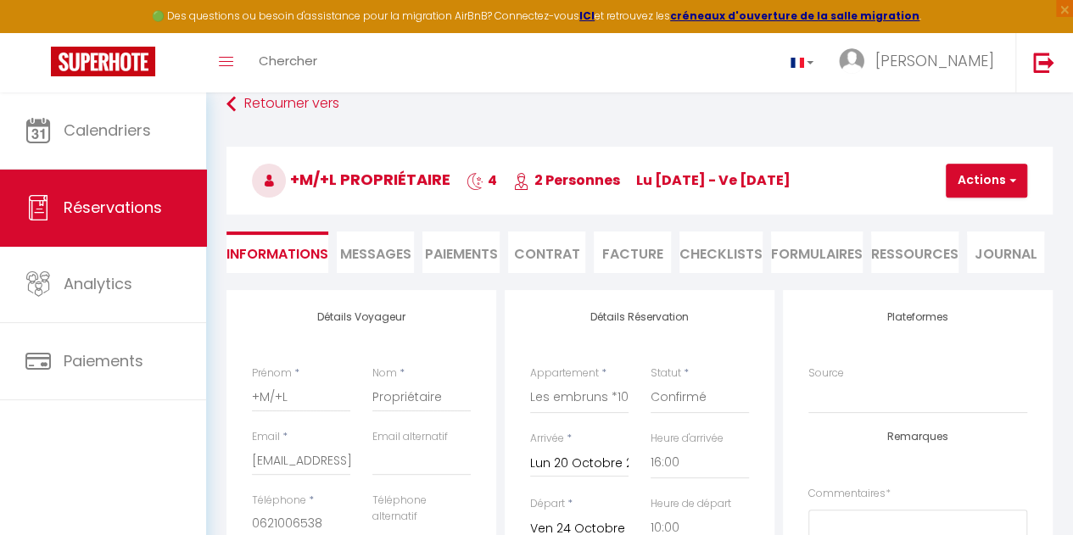
scroll to position [22, 0]
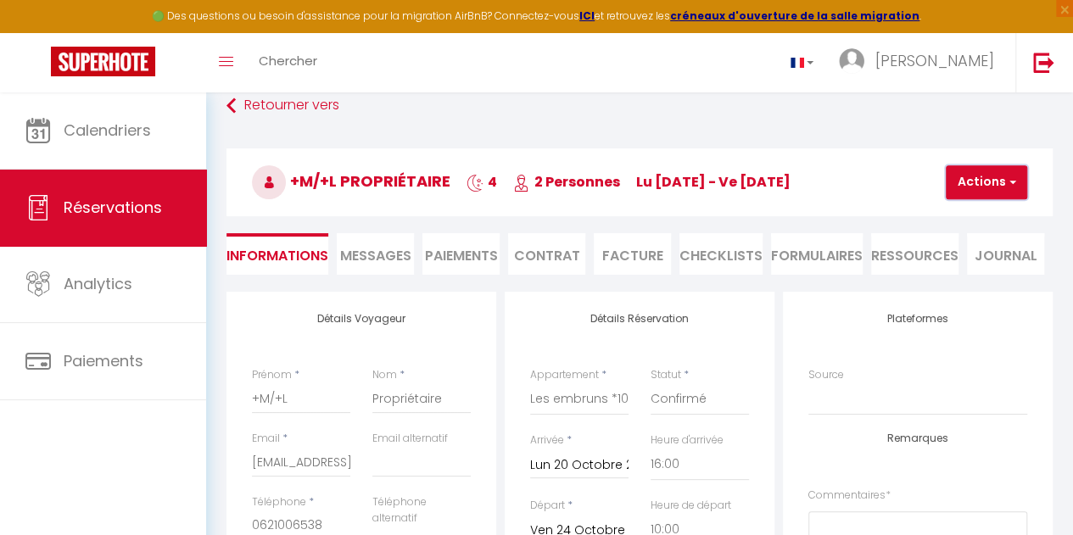
click at [1001, 182] on button "Actions" at bounding box center [986, 182] width 81 height 34
click at [989, 263] on link "Supprimer" at bounding box center [1001, 264] width 134 height 22
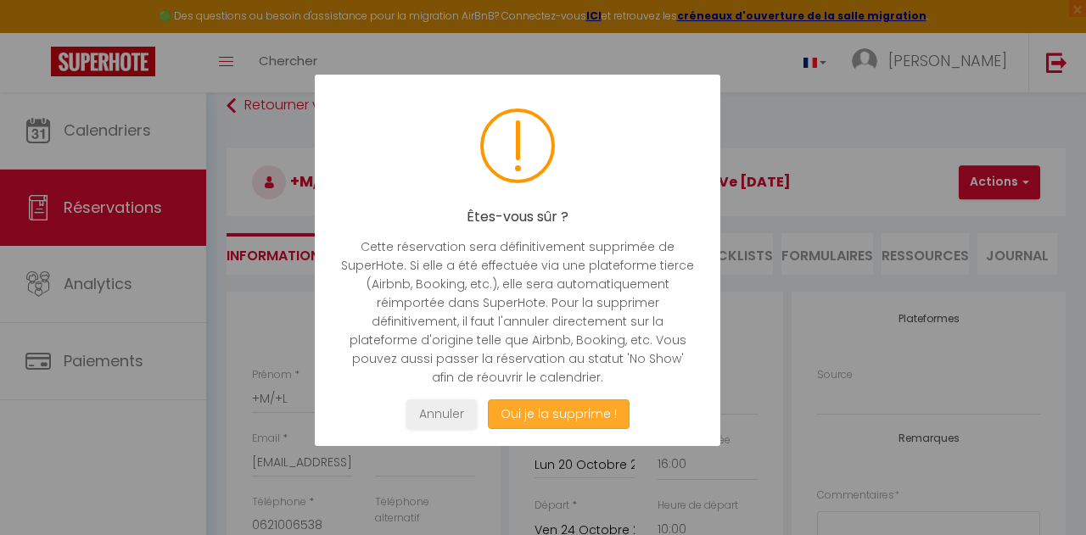
click at [582, 409] on button "Oui je la supprime !" at bounding box center [559, 415] width 142 height 30
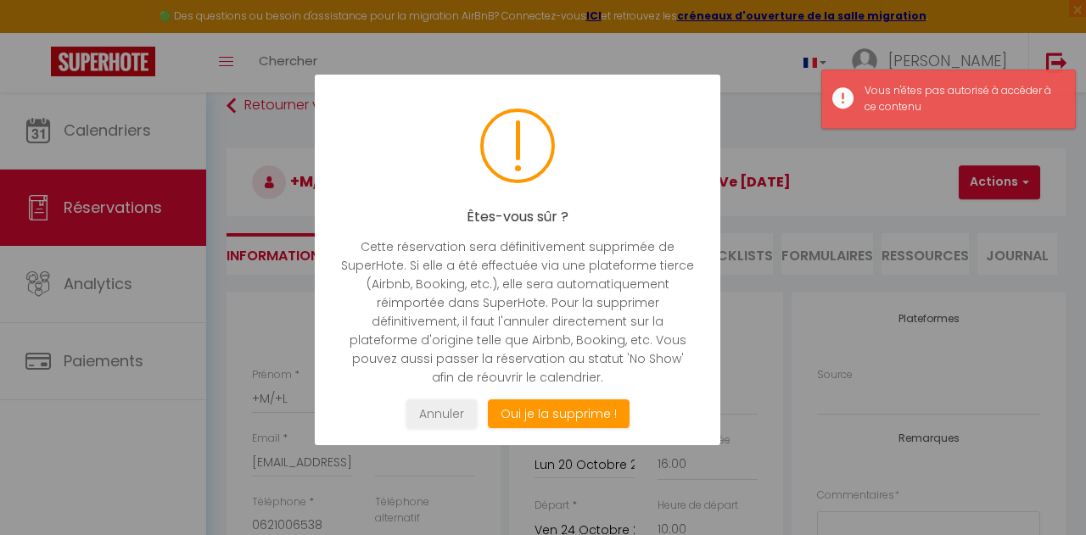
click at [890, 188] on div at bounding box center [543, 267] width 1086 height 535
click at [874, 91] on div "Vous n'êtes pas autorisé à accéder à ce contenu" at bounding box center [960, 99] width 193 height 32
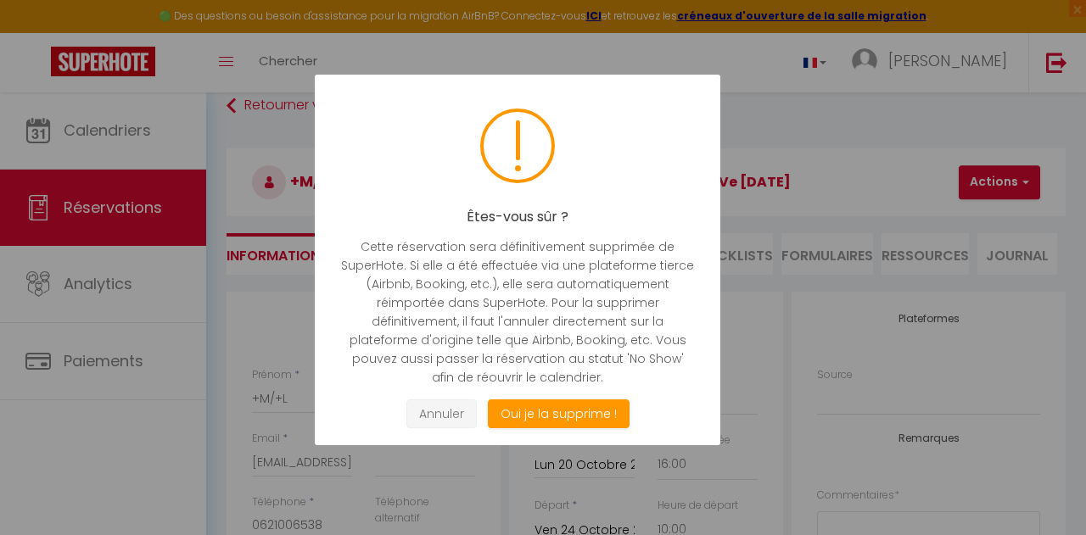
click at [442, 406] on button "Annuler" at bounding box center [441, 415] width 70 height 30
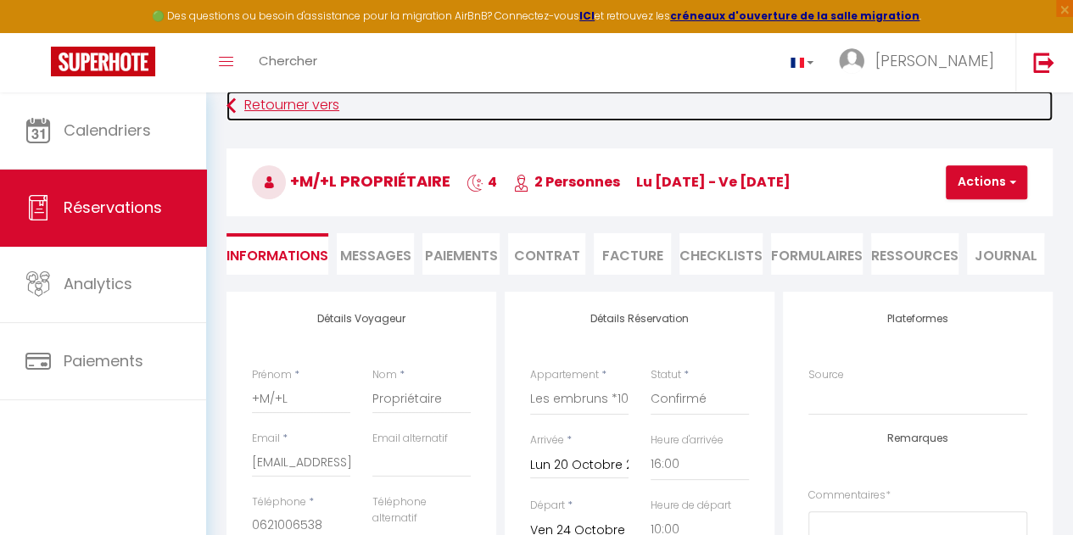
click at [276, 109] on link "Retourner vers" at bounding box center [640, 106] width 826 height 31
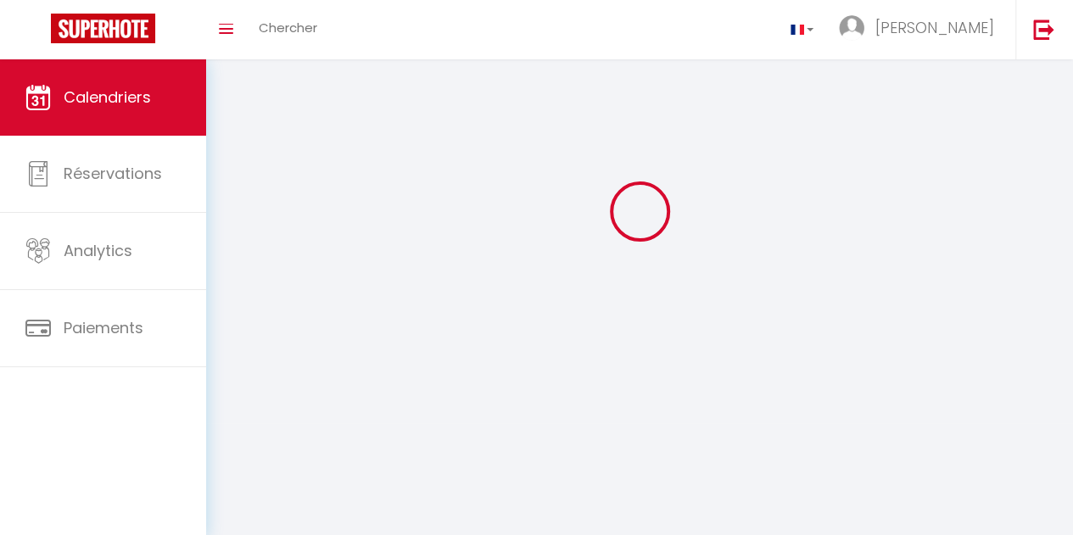
scroll to position [92, 0]
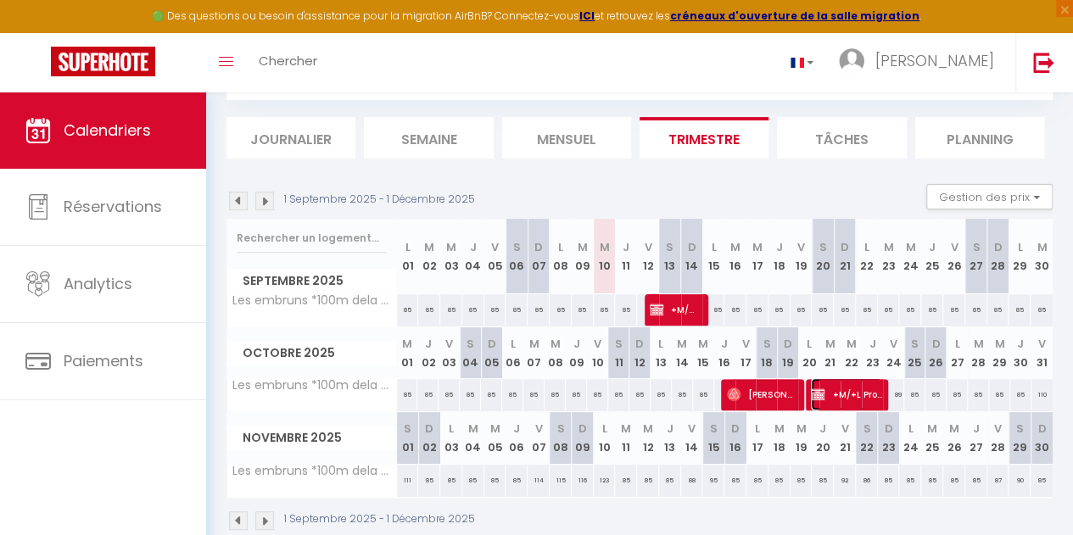
click at [834, 391] on span "+M/+L Propriétaire" at bounding box center [846, 394] width 70 height 32
select select "OK"
select select "KO"
select select "0"
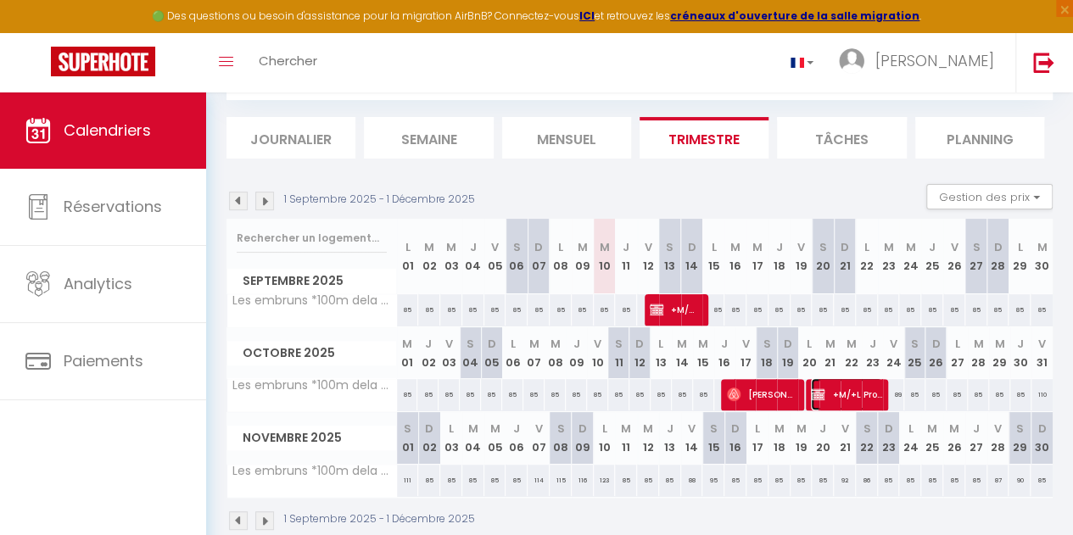
select select "1"
select select
click at [0, 0] on label "Mobile" at bounding box center [0, 0] width 0 height 0
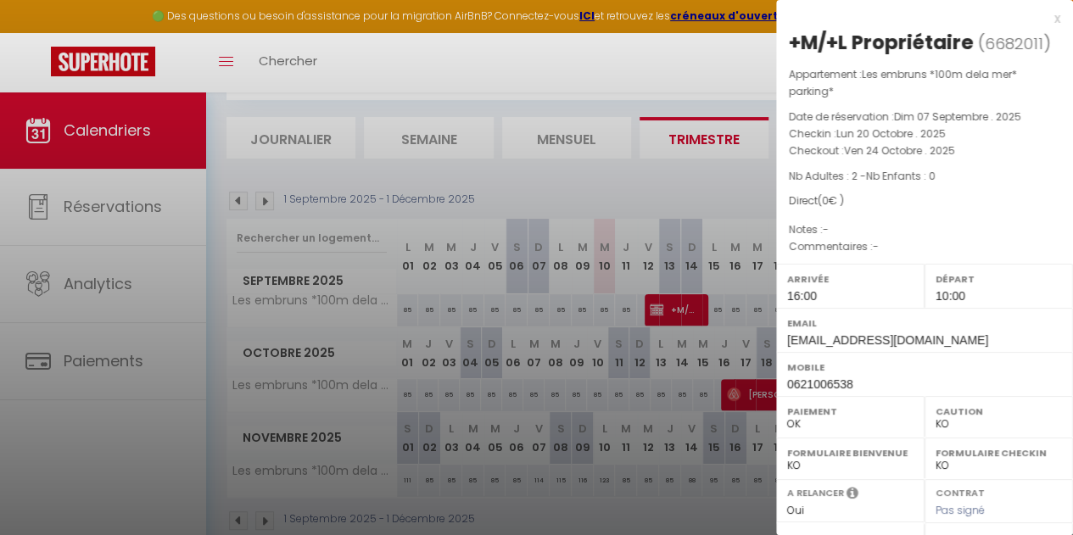
scroll to position [295, 0]
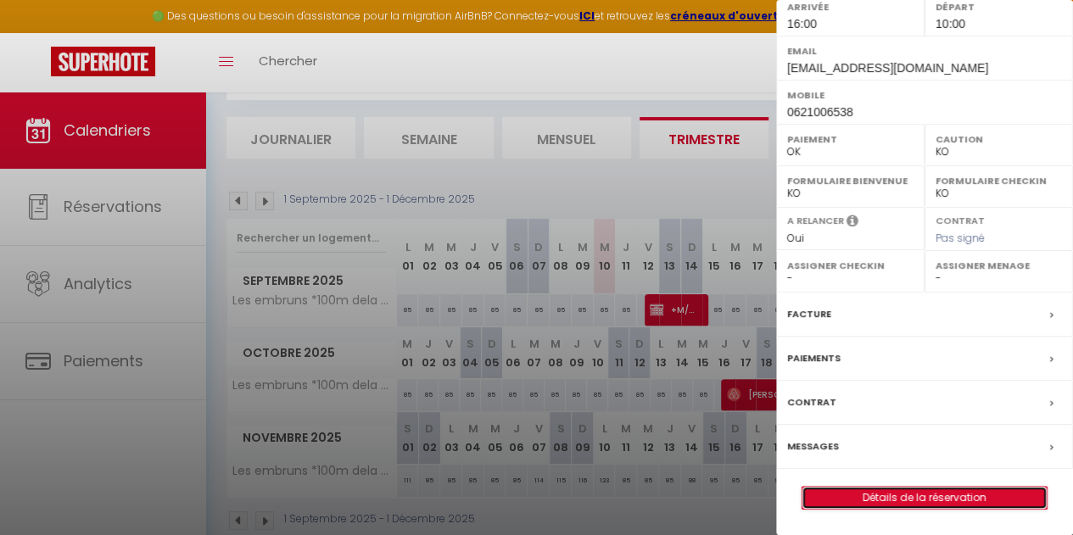
click at [873, 502] on link "Détails de la réservation" at bounding box center [925, 498] width 244 height 22
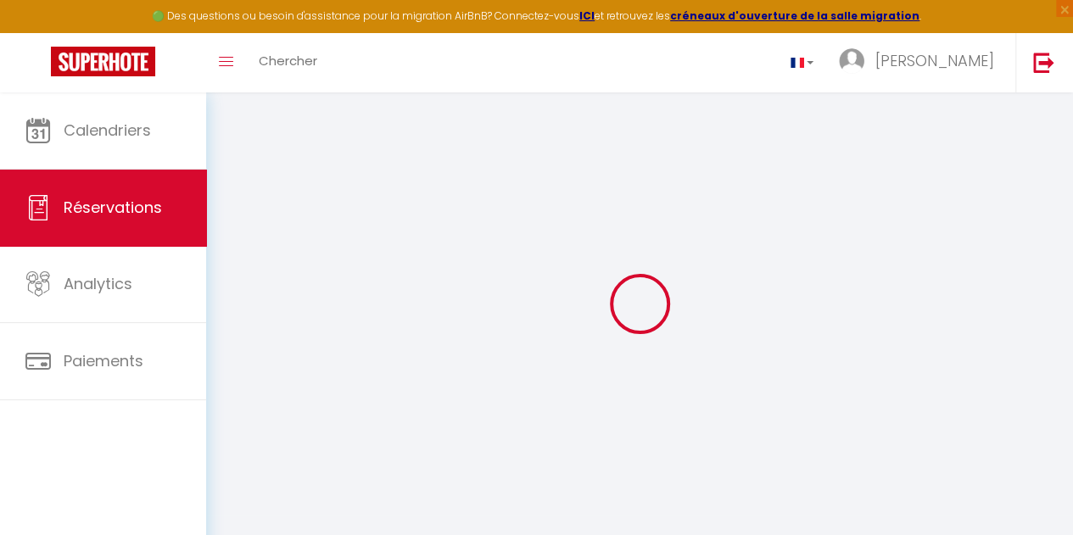
select select
checkbox input "false"
select select
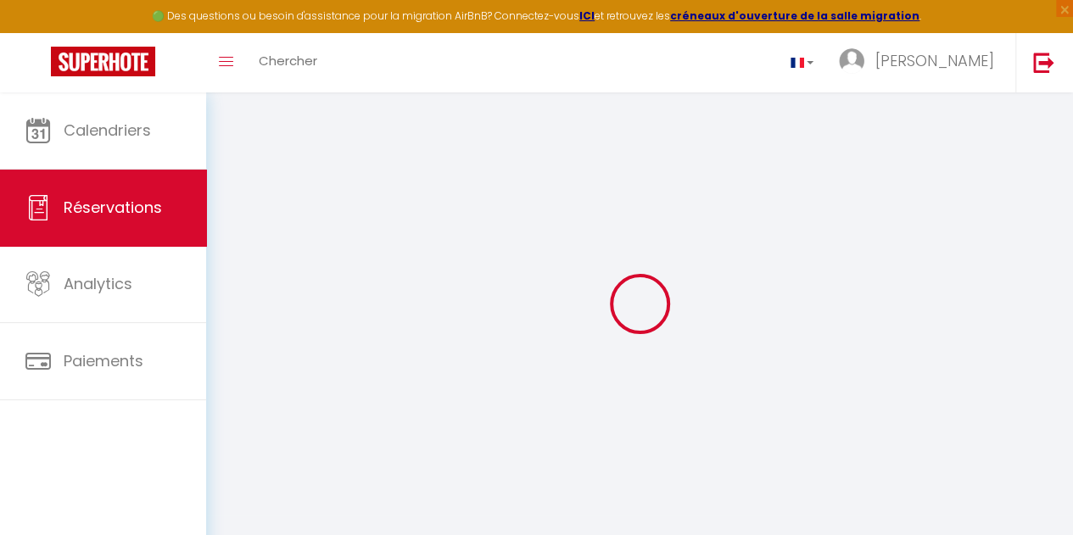
checkbox input "false"
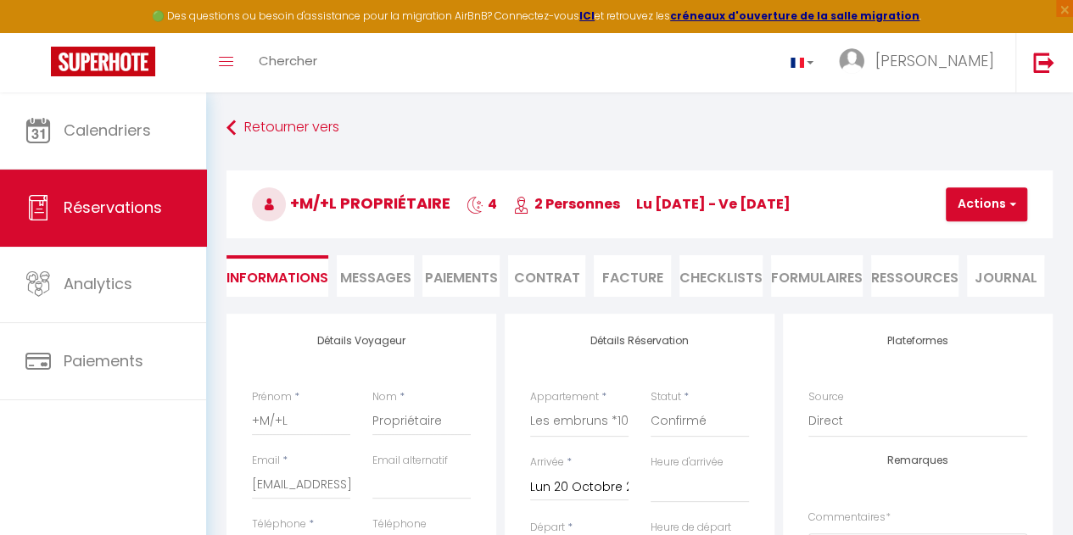
select select
checkbox input "false"
select select
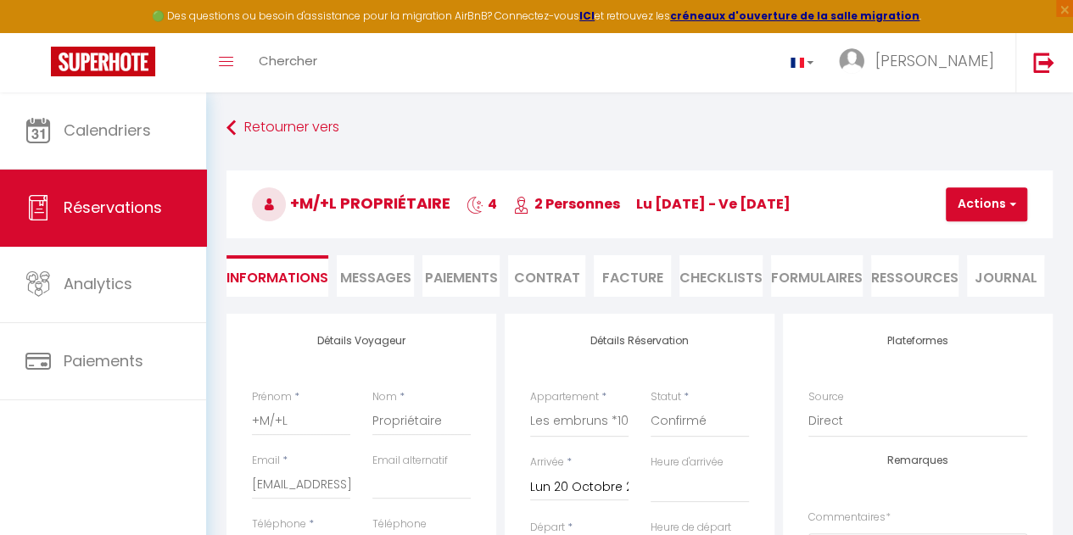
checkbox input "false"
select select "16:00"
select select "10:00"
click at [996, 212] on button "Actions" at bounding box center [986, 204] width 81 height 34
click at [987, 284] on link "Supprimer" at bounding box center [1001, 286] width 134 height 22
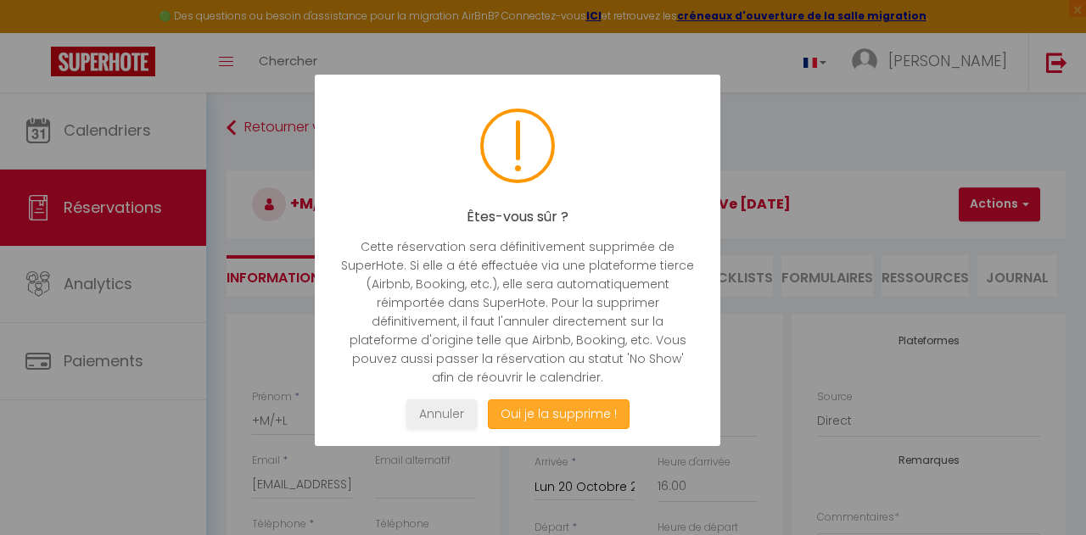
click at [608, 411] on button "Oui je la supprime !" at bounding box center [559, 415] width 142 height 30
click at [814, 162] on div at bounding box center [543, 267] width 1086 height 535
click at [450, 413] on button "Annuler" at bounding box center [441, 415] width 70 height 30
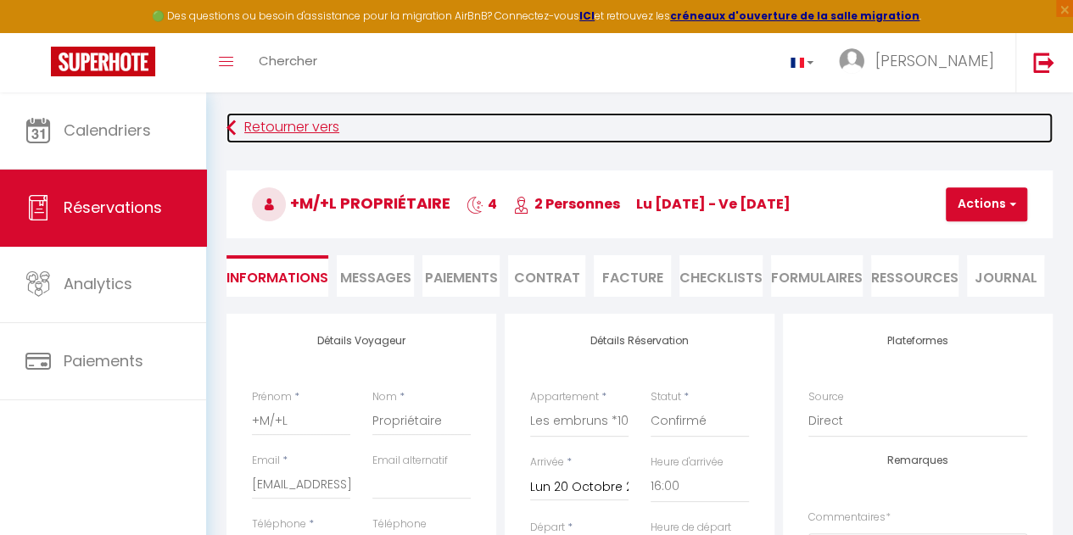
click at [321, 127] on link "Retourner vers" at bounding box center [640, 128] width 826 height 31
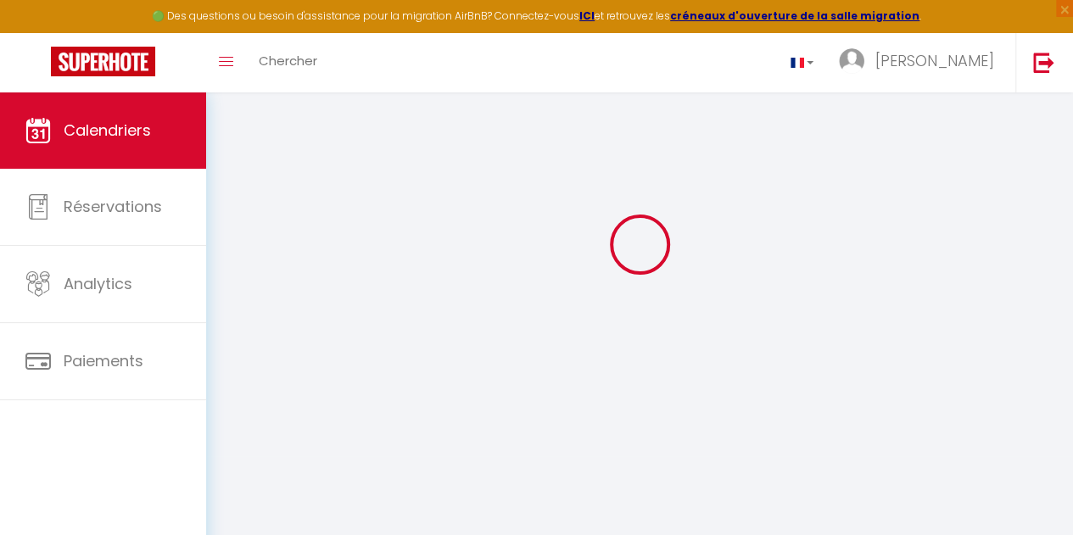
scroll to position [92, 0]
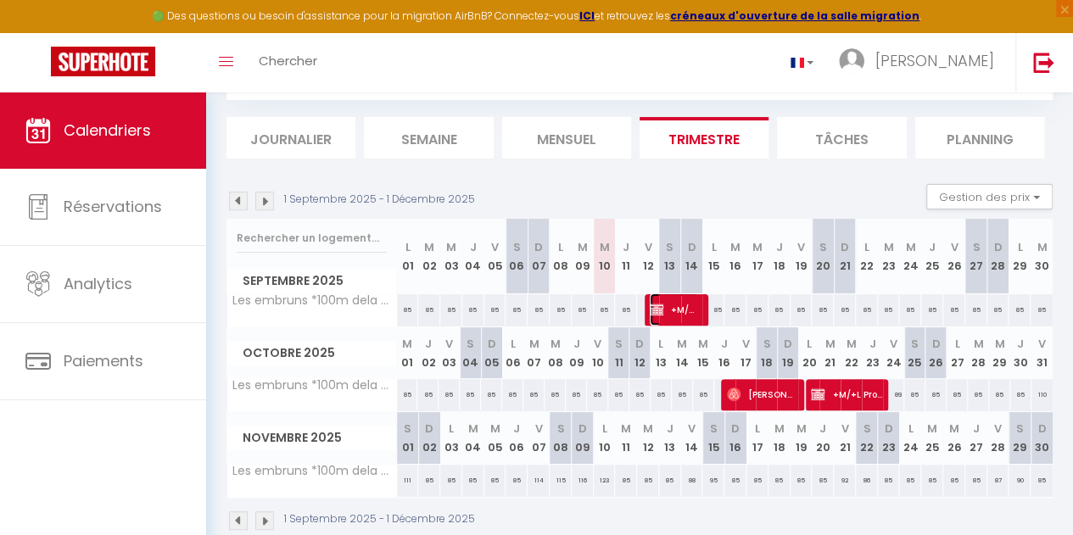
drag, startPoint x: 671, startPoint y: 308, endPoint x: 651, endPoint y: 320, distance: 23.6
click at [651, 320] on span "+M/+L Propriétaire" at bounding box center [674, 310] width 49 height 32
select select "OK"
select select "KO"
select select "0"
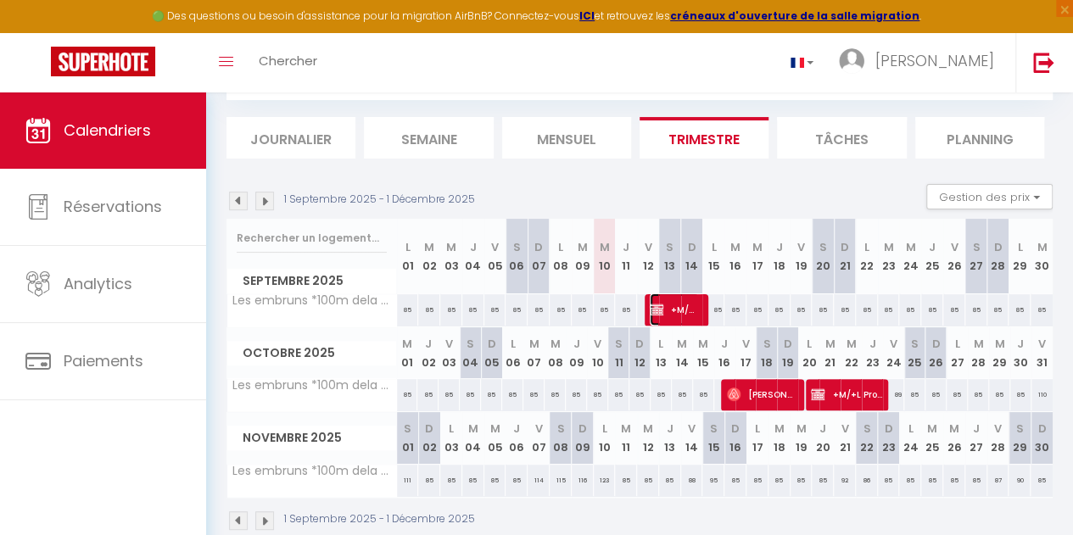
select select "0"
select select "1"
select select
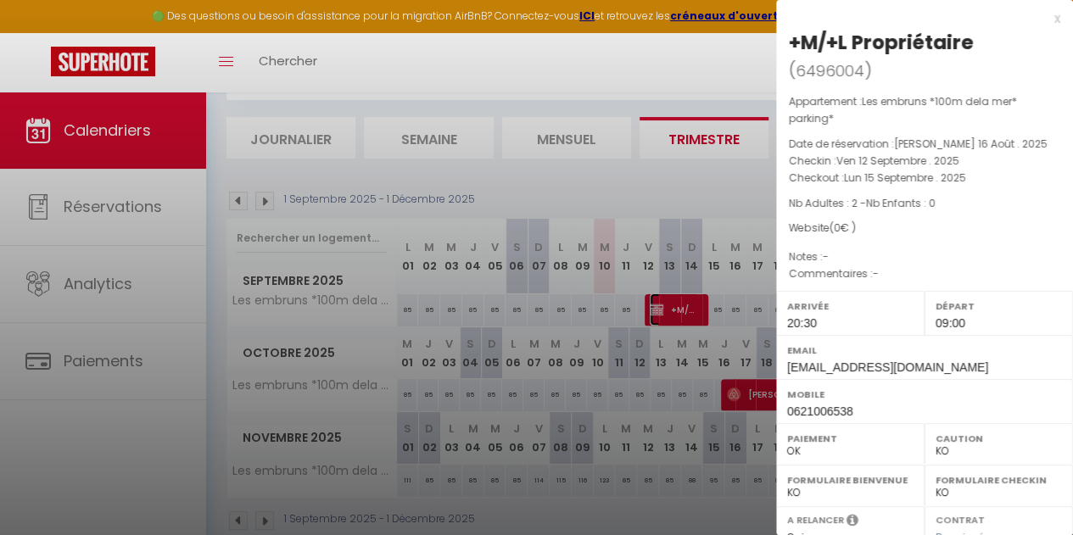
scroll to position [295, 0]
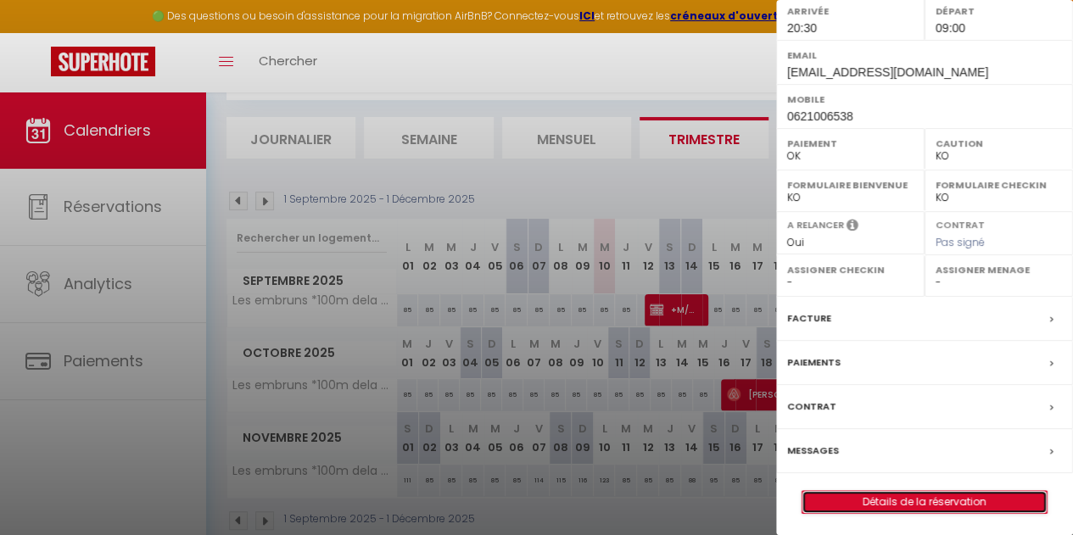
click at [906, 499] on link "Détails de la réservation" at bounding box center [925, 502] width 244 height 22
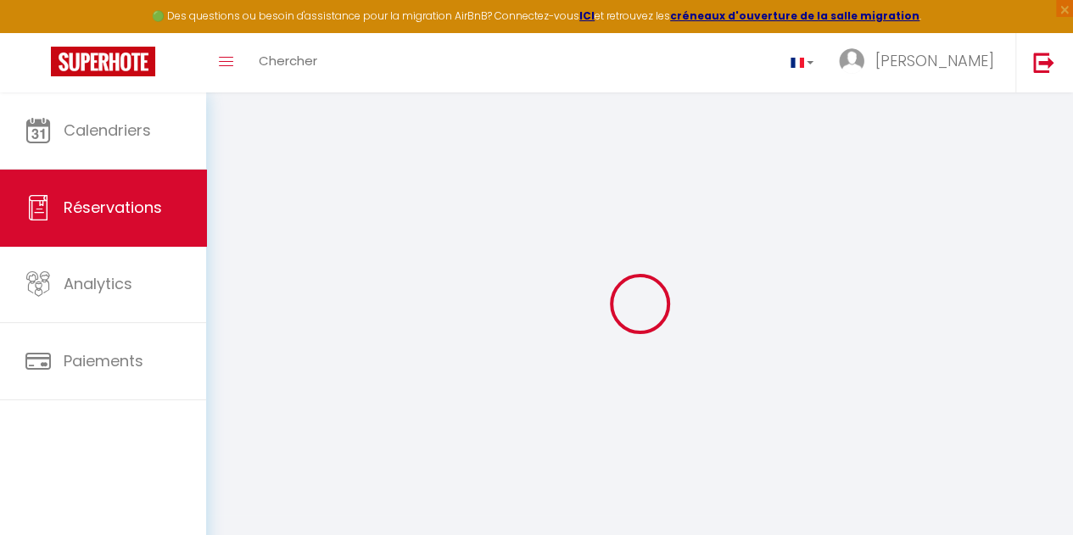
select select
checkbox input "false"
select select
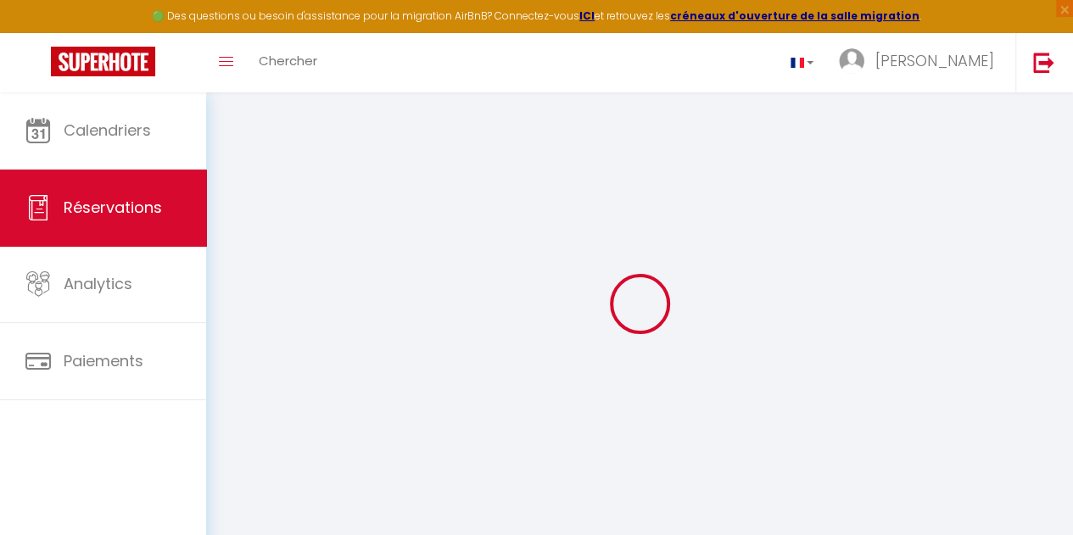
checkbox input "false"
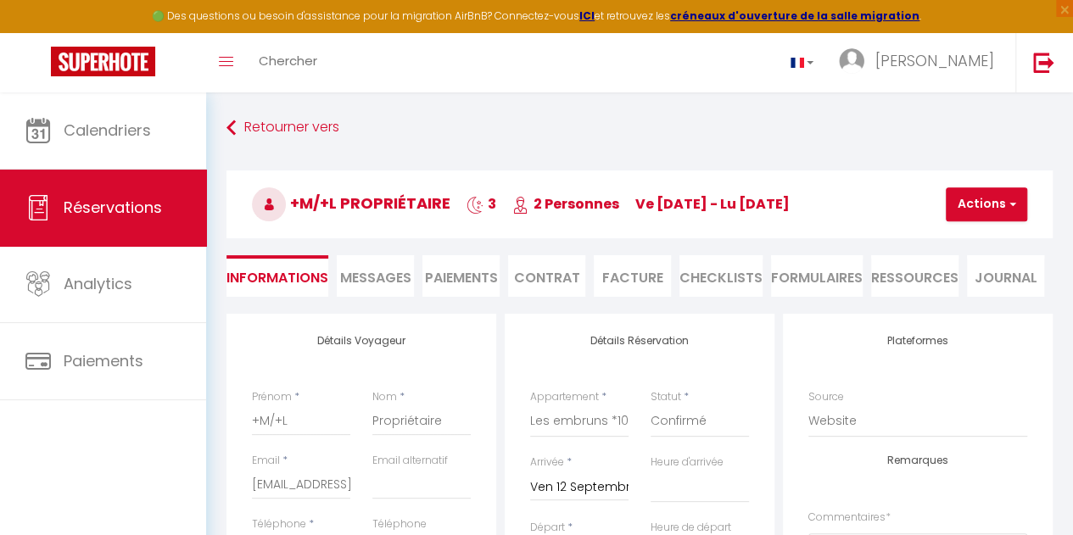
select select
checkbox input "false"
select select "20:30"
select select "09:00"
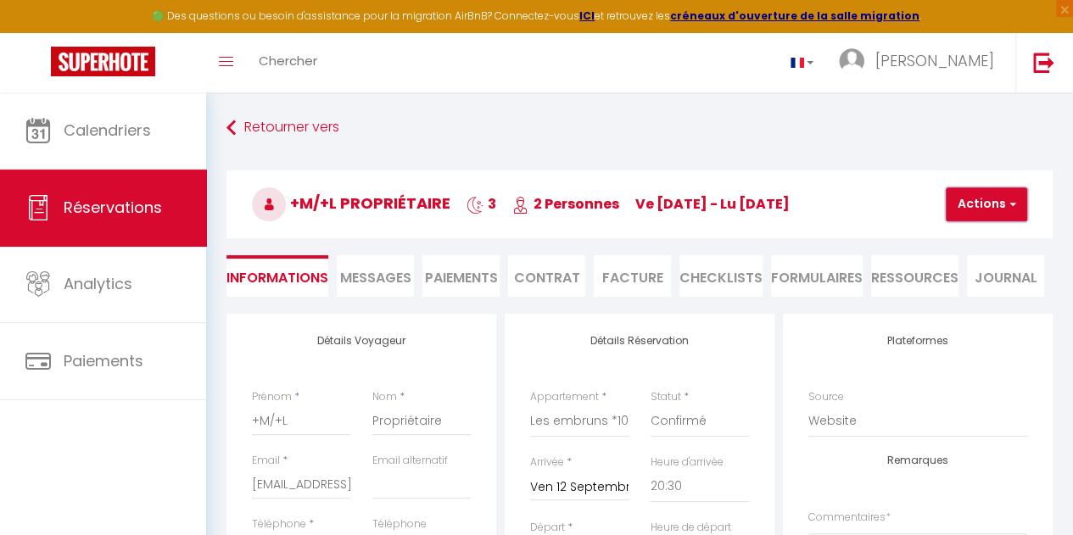
click at [990, 207] on button "Actions" at bounding box center [986, 204] width 81 height 34
click at [979, 260] on link "Dupliquer" at bounding box center [1001, 264] width 134 height 22
select select
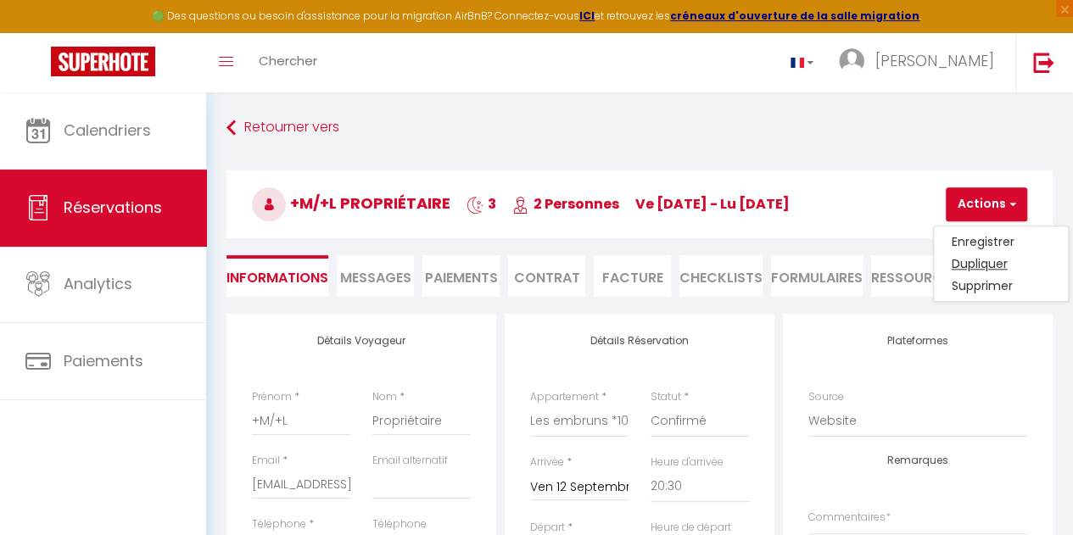
select select
checkbox input "false"
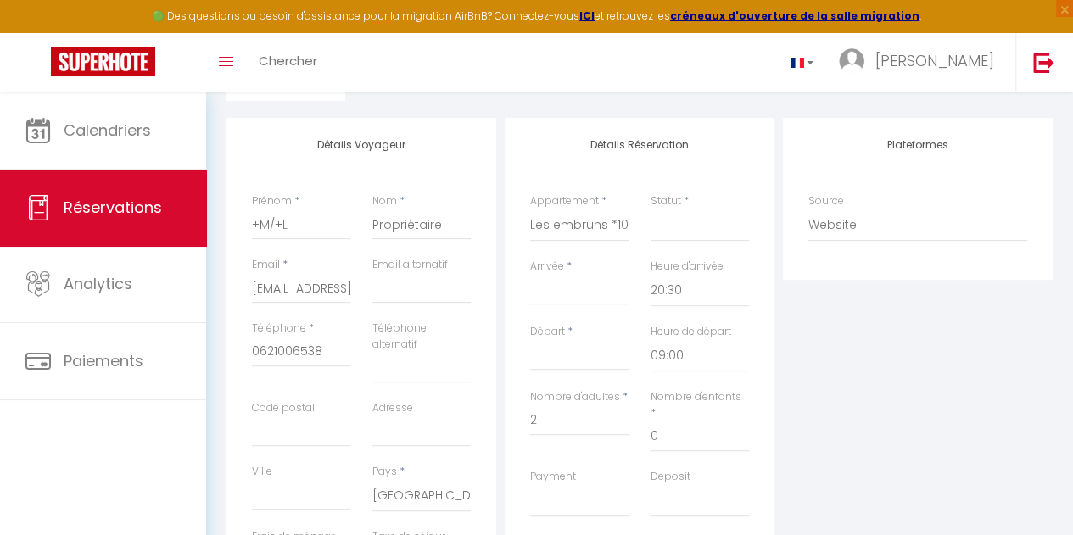
scroll to position [197, 0]
click at [570, 293] on input "Arrivée" at bounding box center [579, 291] width 98 height 22
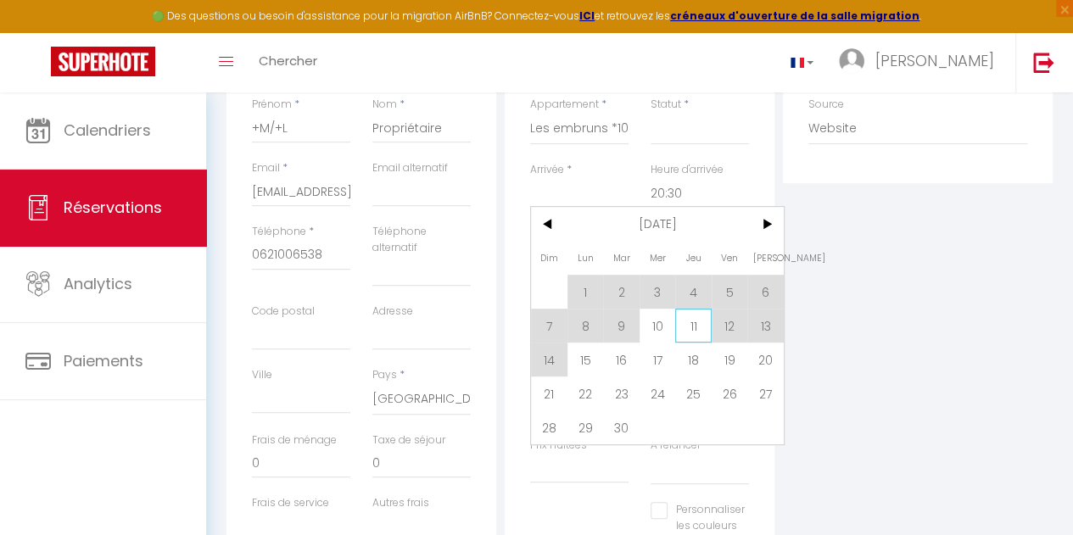
scroll to position [297, 0]
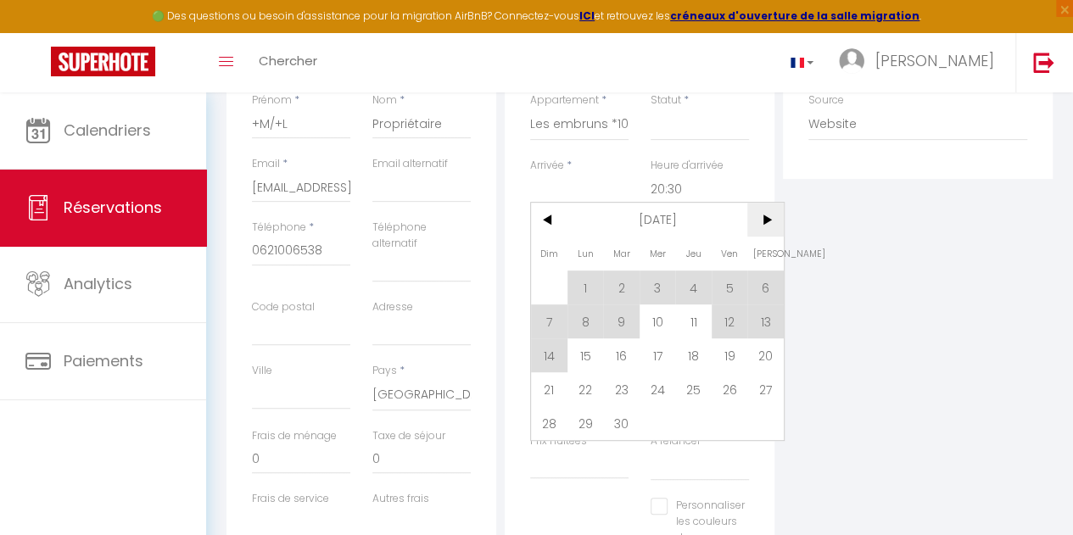
click at [770, 215] on span ">" at bounding box center [765, 220] width 36 height 34
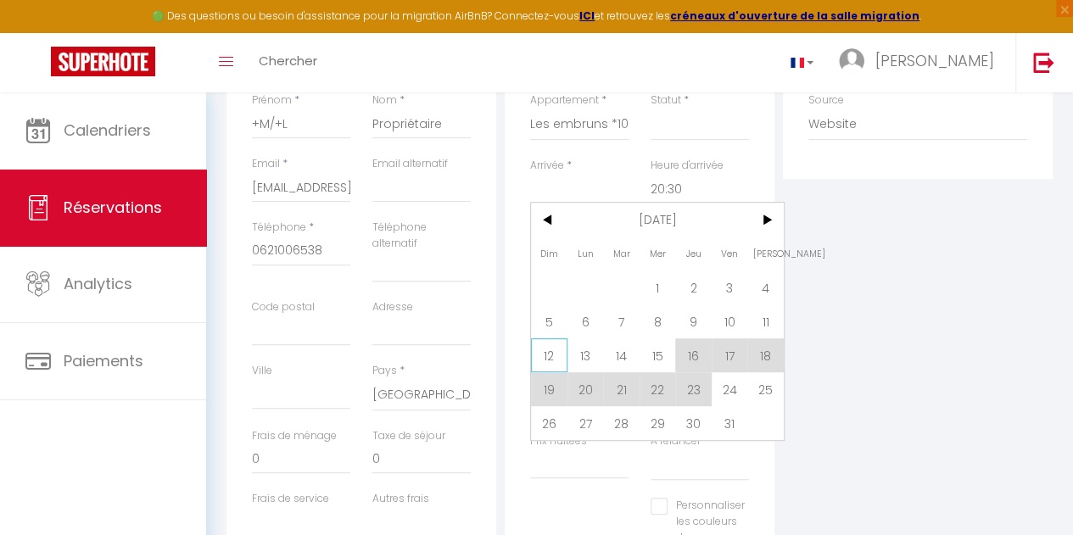
click at [553, 355] on span "12" at bounding box center [549, 355] width 36 height 34
select select
type input "Dim 12 Octobre 2025"
type input "Lun 13 Octobre 2025"
select select
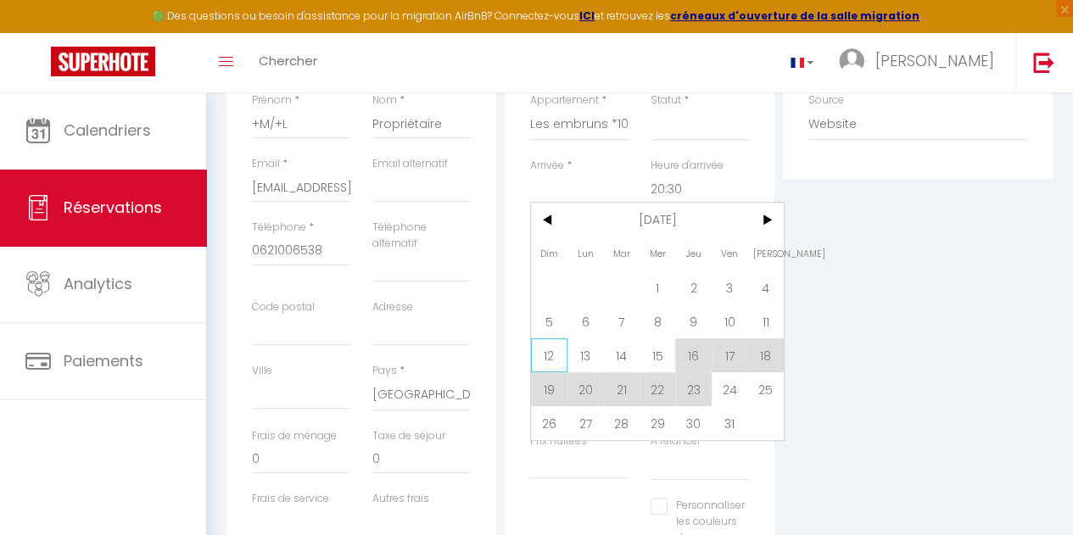
select select
checkbox input "false"
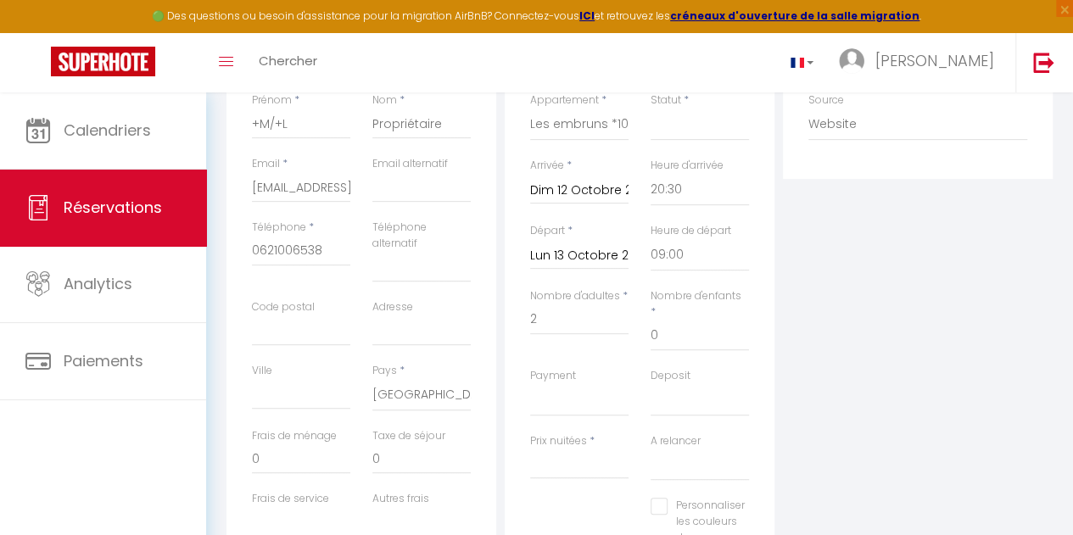
select select
type input "0"
select select
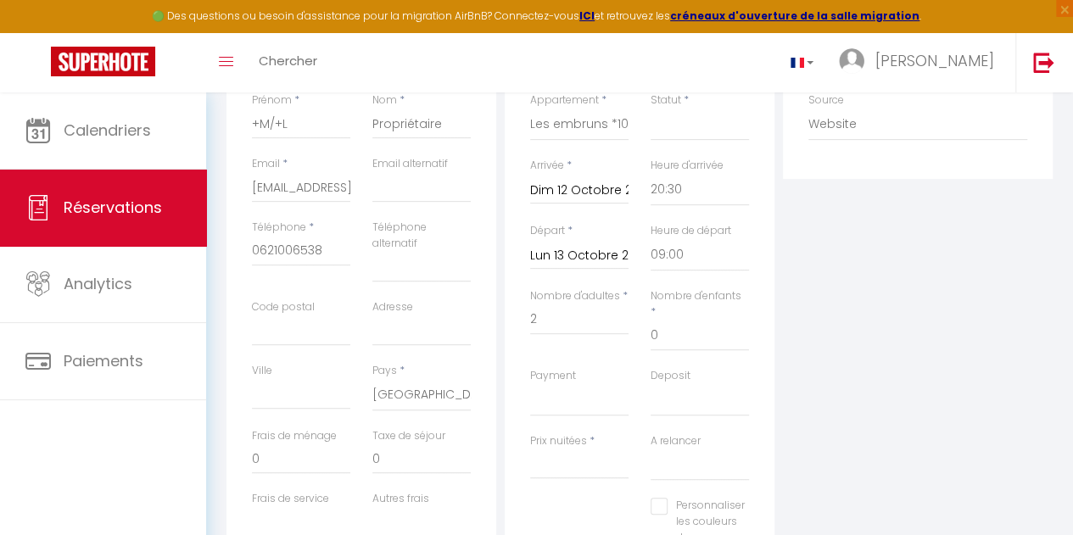
checkbox input "false"
click at [579, 251] on input "Lun 13 Octobre 2025" at bounding box center [579, 256] width 98 height 22
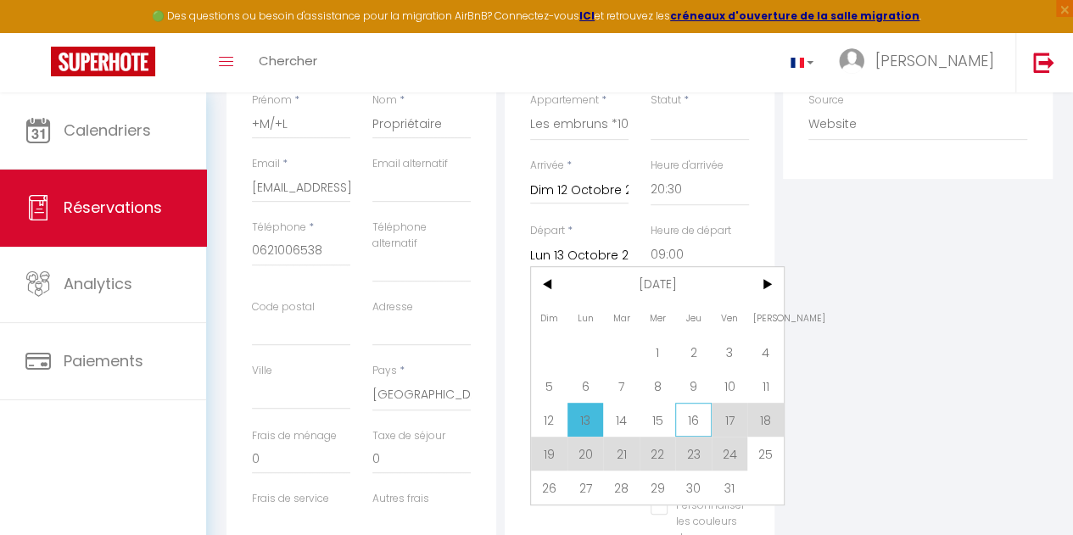
click at [688, 420] on span "16" at bounding box center [693, 420] width 36 height 34
select select
type input "Jeu 16 Octobre 2025"
select select
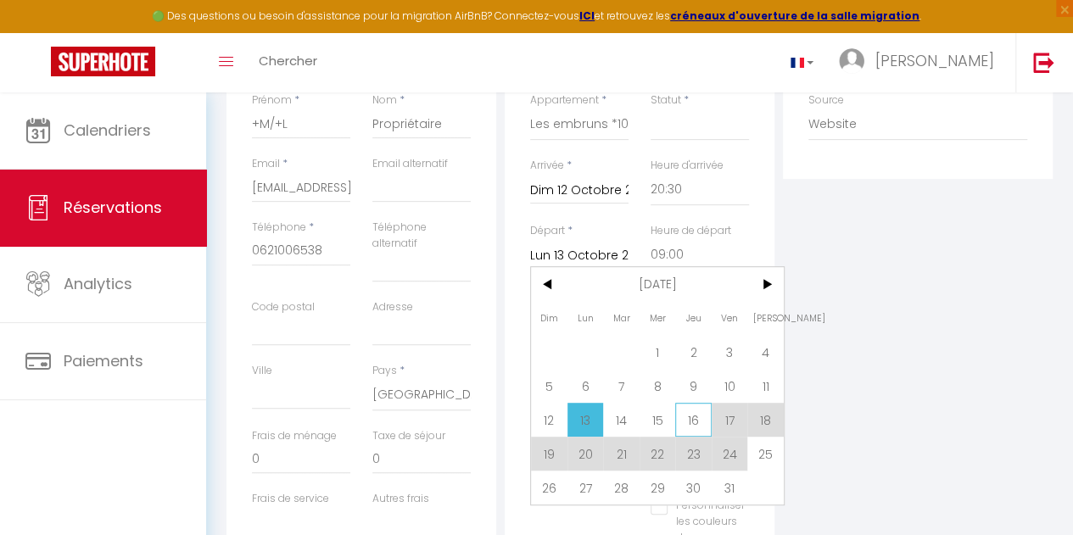
select select
checkbox input "false"
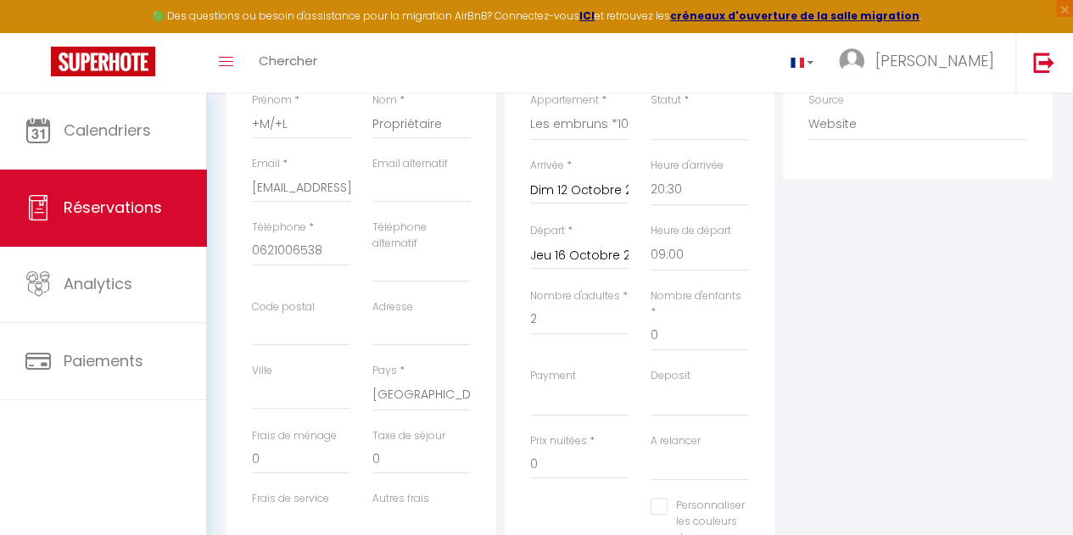
type input "110"
type input "17.04"
select select
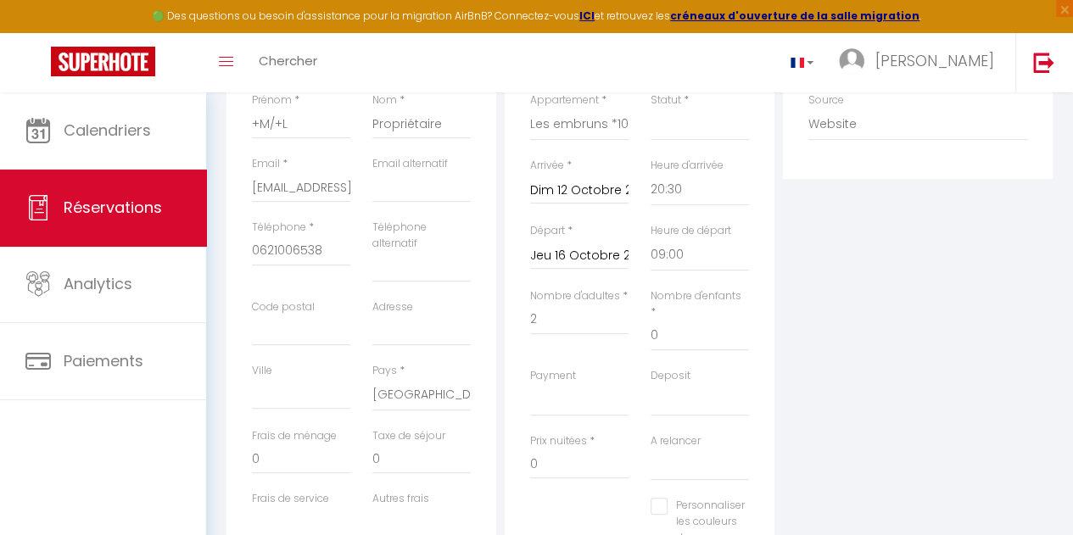
type input "340"
select select
checkbox input "false"
click at [681, 188] on select "00:00 00:30 01:00 01:30 02:00 02:30 03:00 03:30 04:00 04:30 05:00 05:30 06:00 0…" at bounding box center [700, 190] width 98 height 32
select select "17:00"
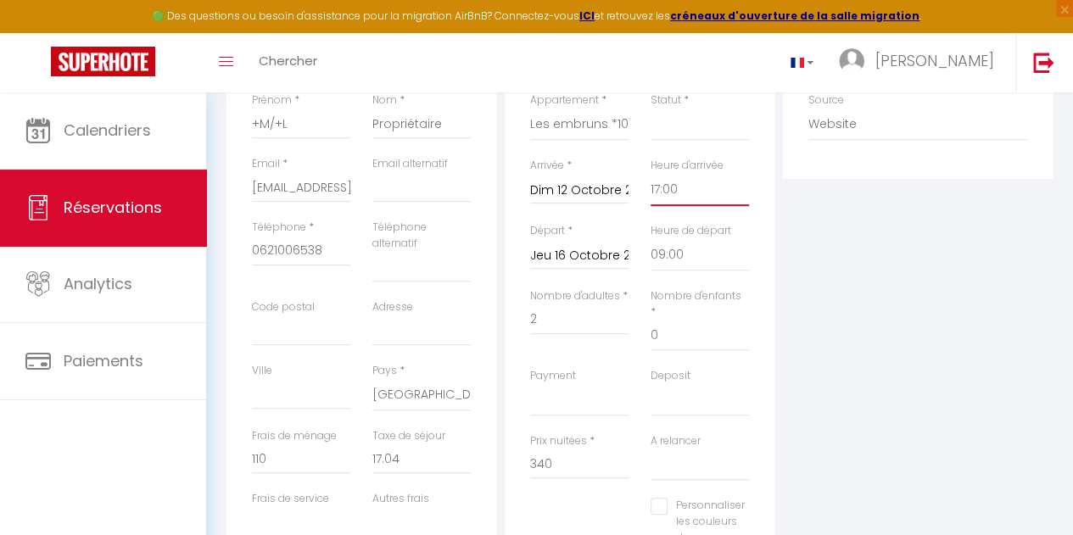
click at [651, 174] on select "00:00 00:30 01:00 01:30 02:00 02:30 03:00 03:30 04:00 04:30 05:00 05:30 06:00 0…" at bounding box center [700, 190] width 98 height 32
select select
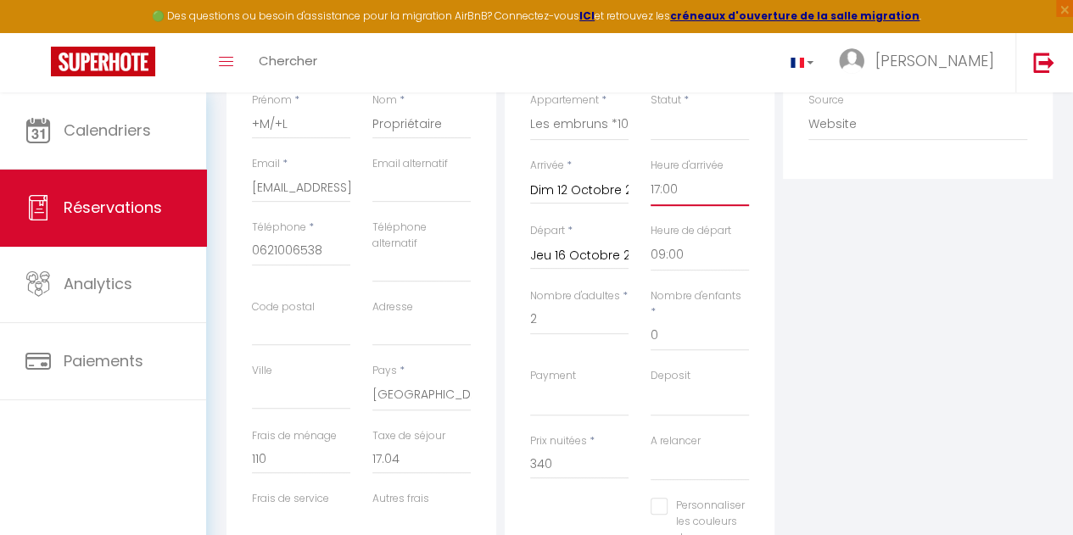
checkbox input "false"
click at [684, 255] on select "00:00 00:30 01:00 01:30 02:00 02:30 03:00 03:30 04:00 04:30 05:00 05:30 06:00 0…" at bounding box center [700, 255] width 98 height 32
select select "10:00"
click at [651, 239] on select "00:00 00:30 01:00 01:30 02:00 02:30 03:00 03:30 04:00 04:30 05:00 05:30 06:00 0…" at bounding box center [700, 255] width 98 height 32
select select
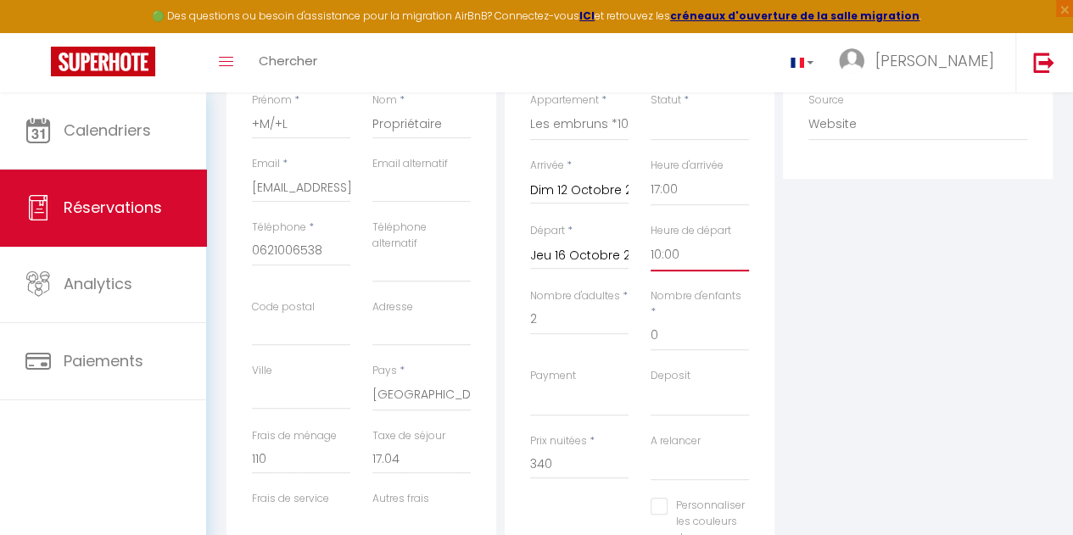
select select
checkbox input "false"
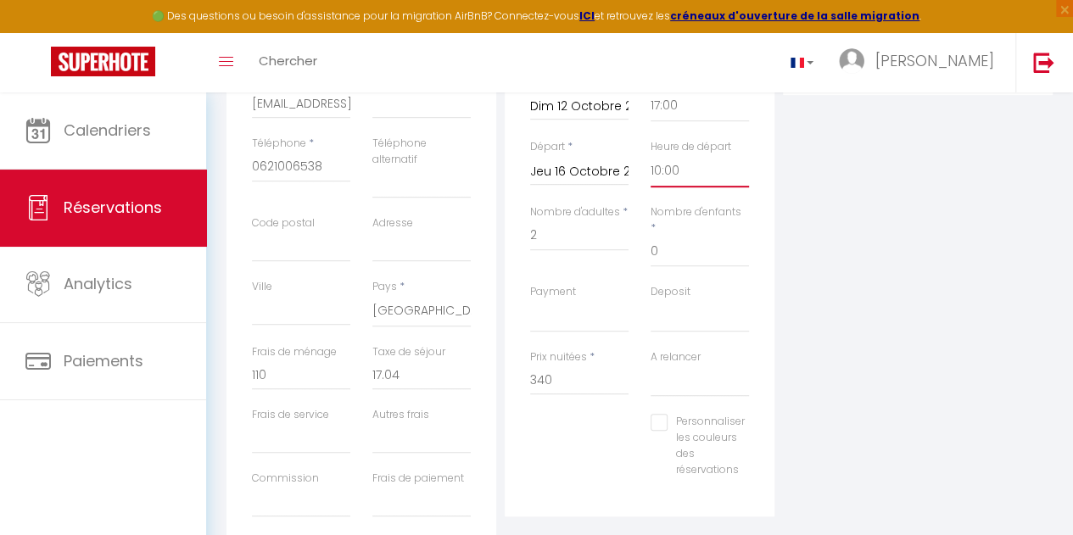
scroll to position [417, 0]
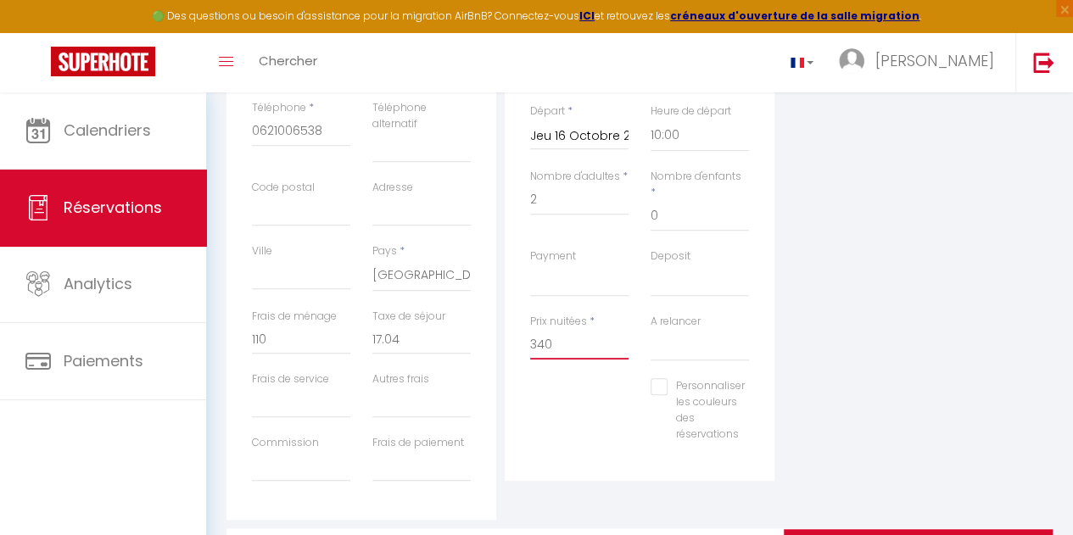
click at [566, 329] on input "340" at bounding box center [579, 344] width 98 height 31
type input "3"
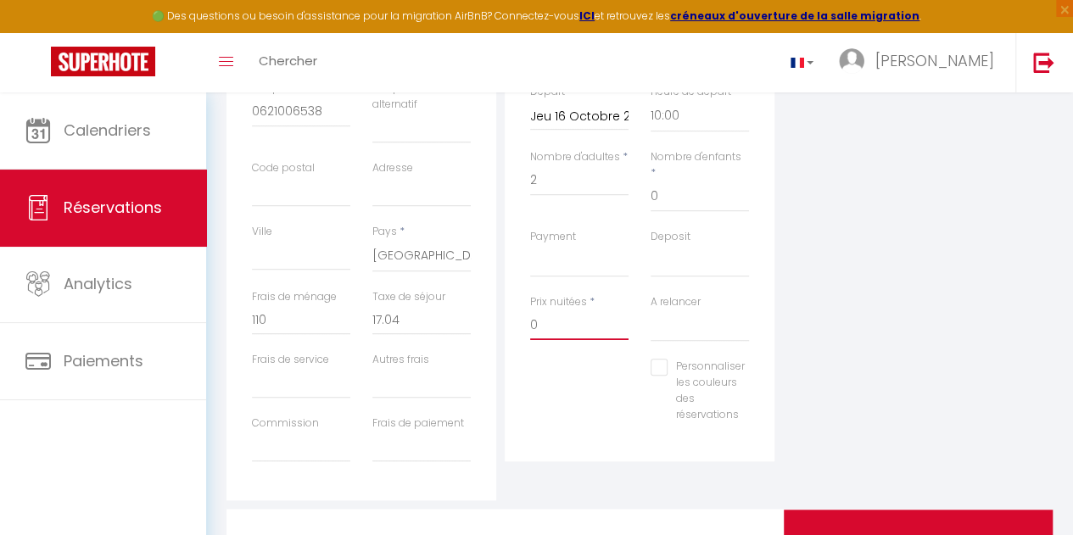
scroll to position [519, 0]
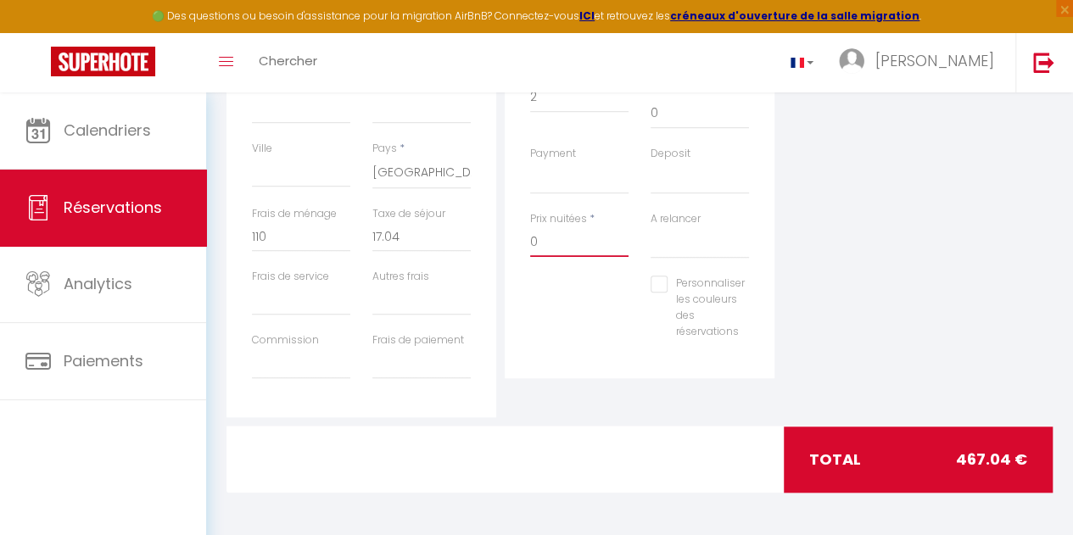
type input "0"
select select
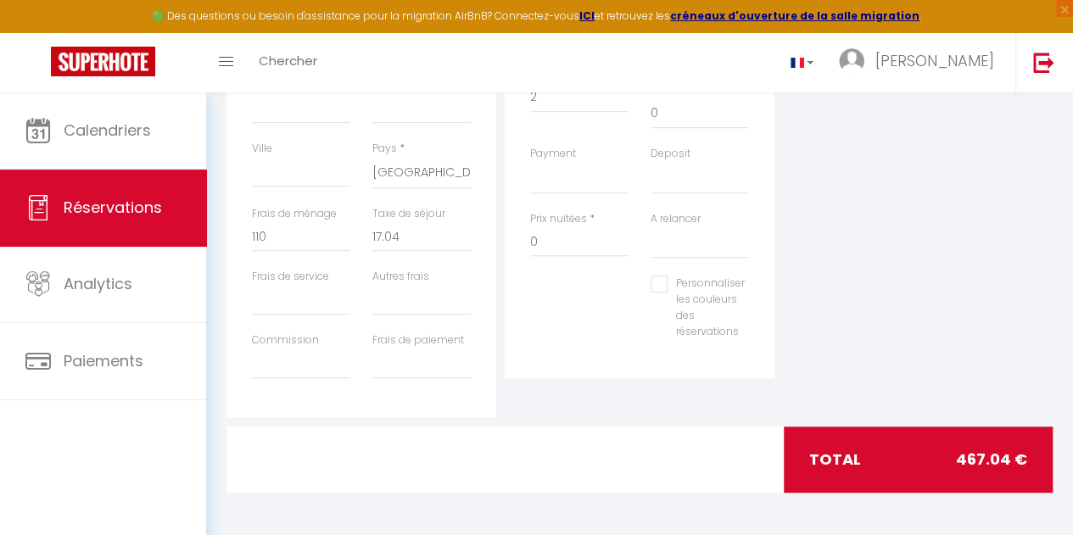
select select
checkbox input "false"
click at [635, 329] on div "Personnaliser les couleurs des réservations #D7092E" at bounding box center [639, 316] width 241 height 81
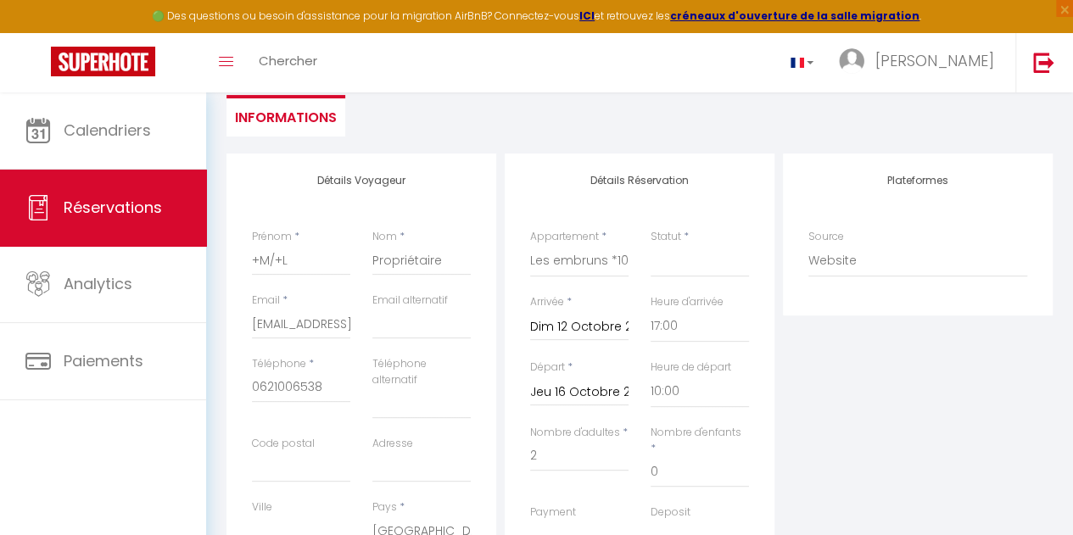
scroll to position [159, 0]
click at [694, 269] on select "Confirmé Non Confirmé Annulé Annulé par le voyageur No Show Request" at bounding box center [700, 262] width 98 height 32
select select "1"
click at [651, 246] on select "Confirmé Non Confirmé Annulé Annulé par le voyageur No Show Request" at bounding box center [700, 262] width 98 height 32
select select
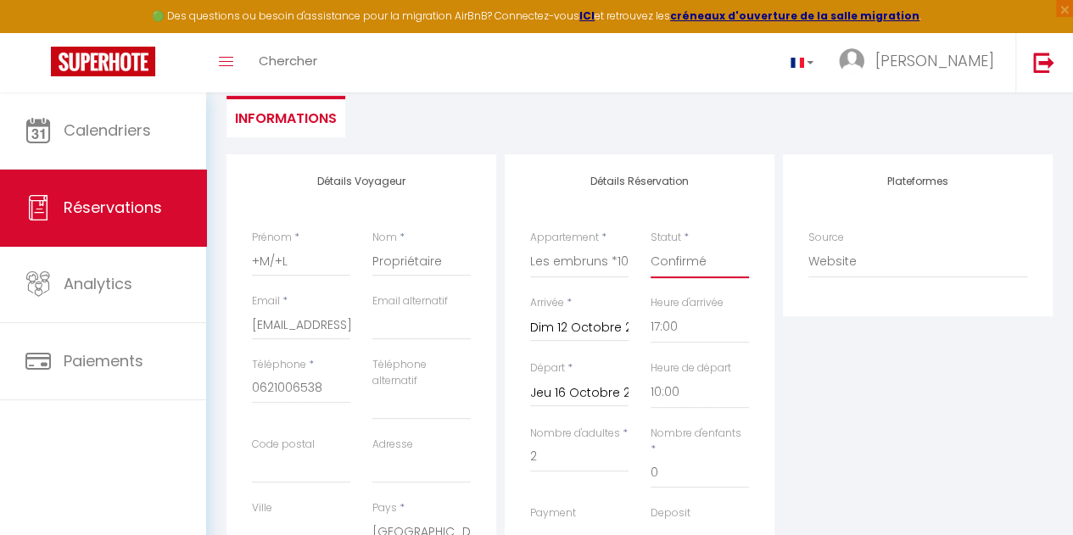
select select
checkbox input "false"
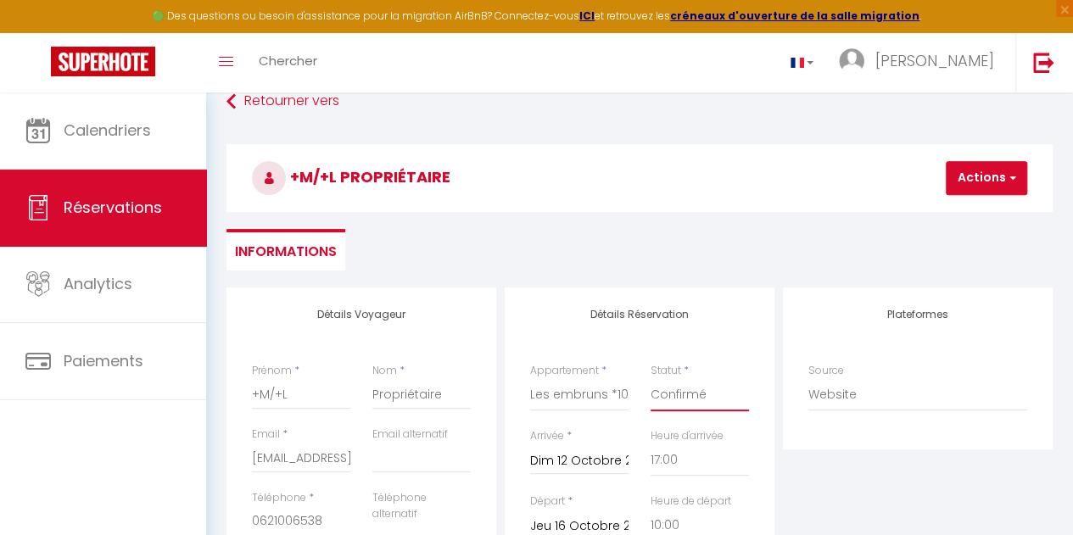
scroll to position [0, 0]
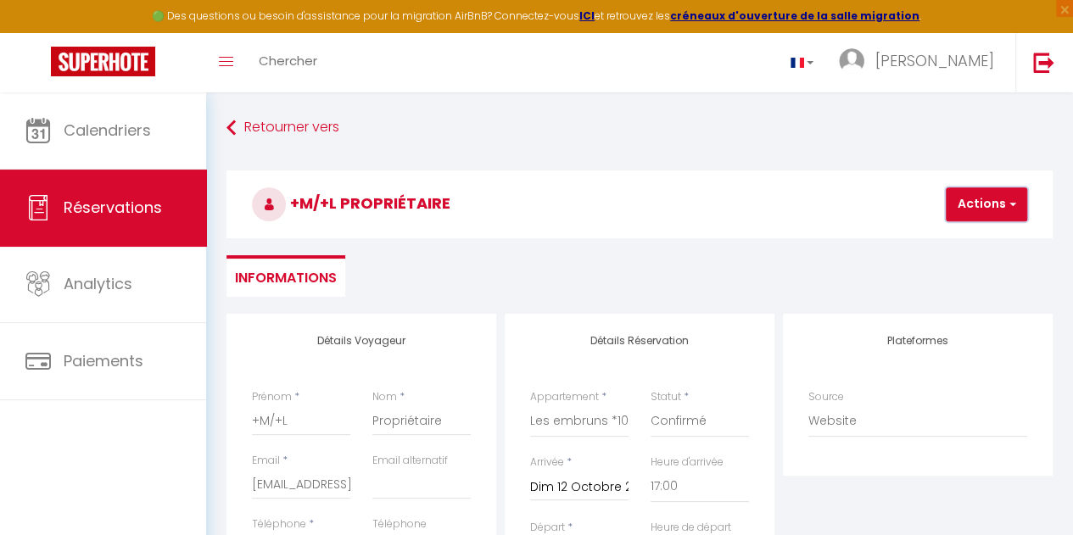
click at [976, 206] on button "Actions" at bounding box center [986, 204] width 81 height 34
click at [980, 238] on link "Enregistrer" at bounding box center [1001, 242] width 134 height 22
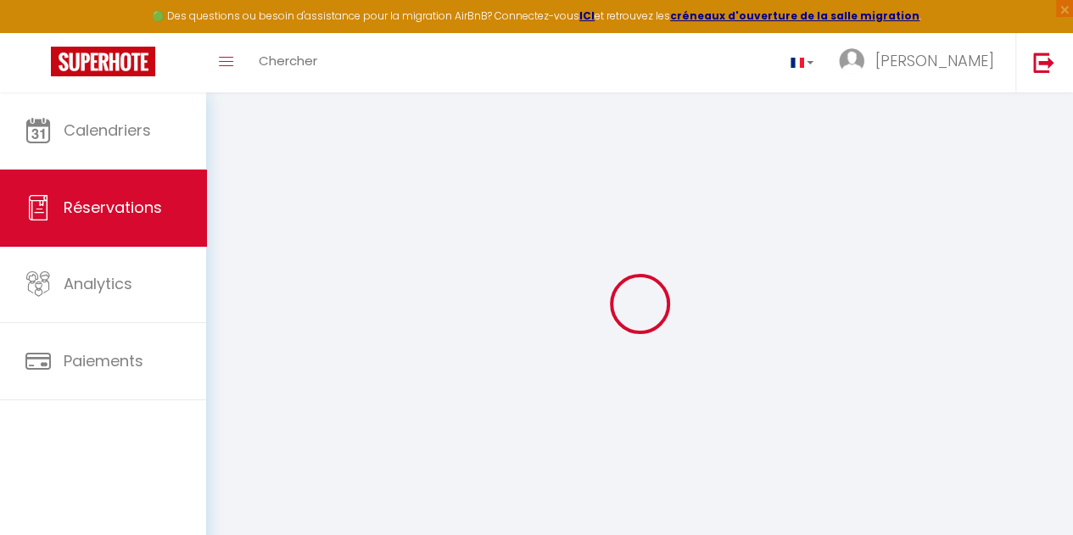
select select "not_cancelled"
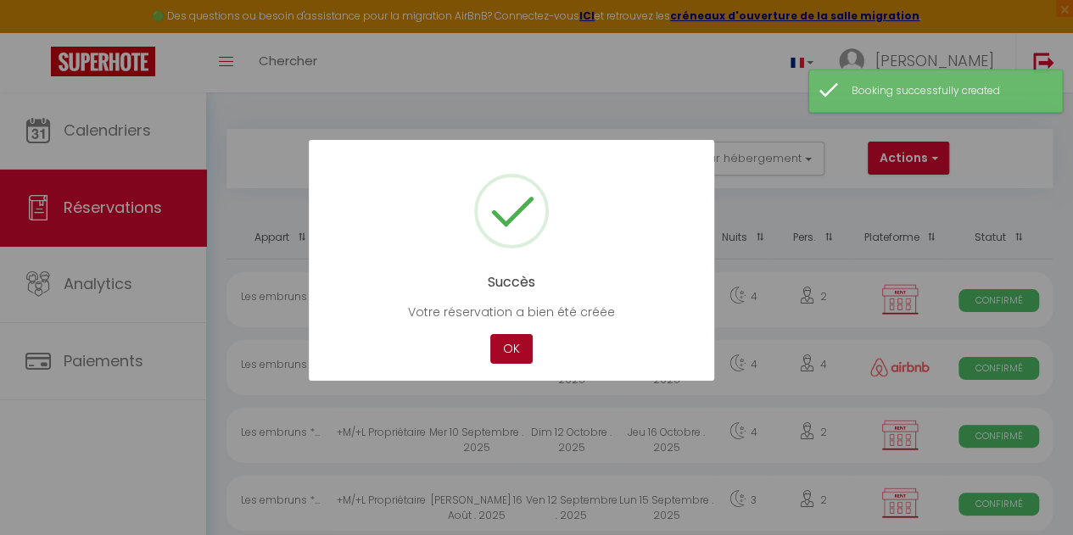
click at [517, 349] on button "OK" at bounding box center [511, 349] width 42 height 30
